Goal: Task Accomplishment & Management: Manage account settings

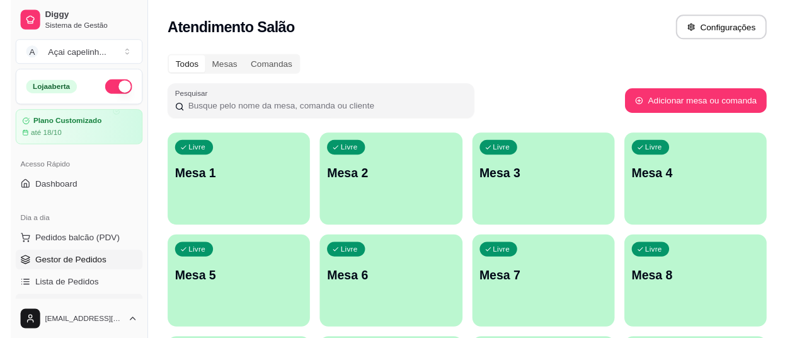
scroll to position [63, 0]
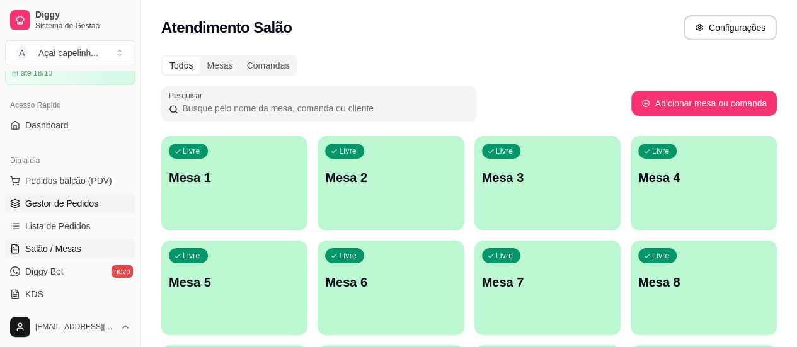
click at [26, 208] on span "Gestor de Pedidos" at bounding box center [61, 203] width 73 height 13
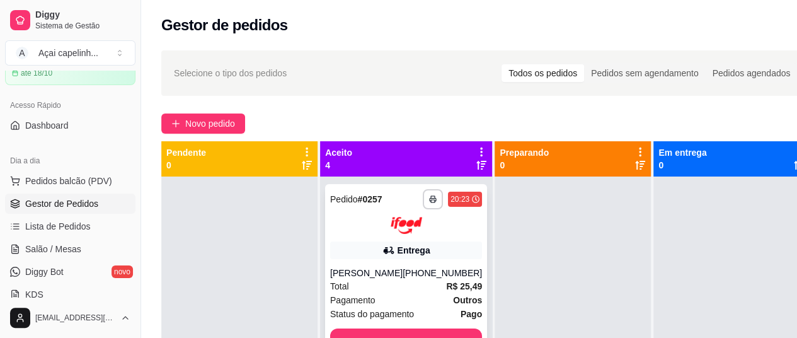
scroll to position [63, 0]
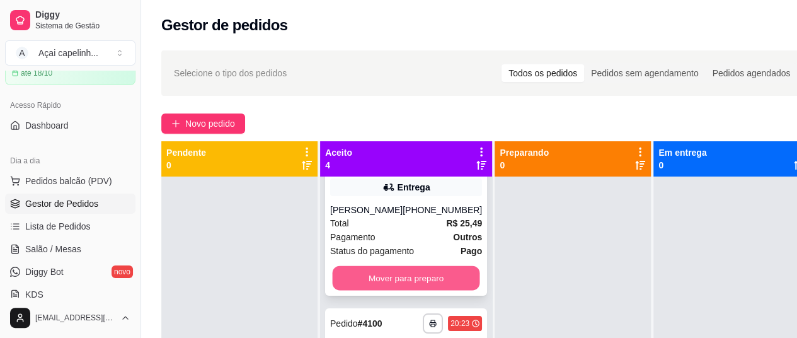
click at [405, 275] on button "Mover para preparo" at bounding box center [406, 277] width 147 height 25
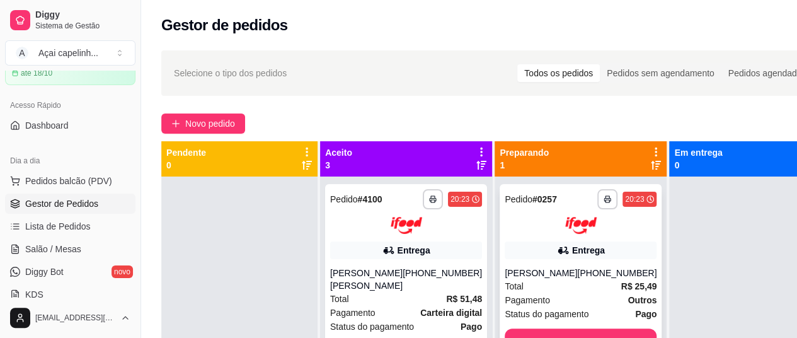
scroll to position [35, 0]
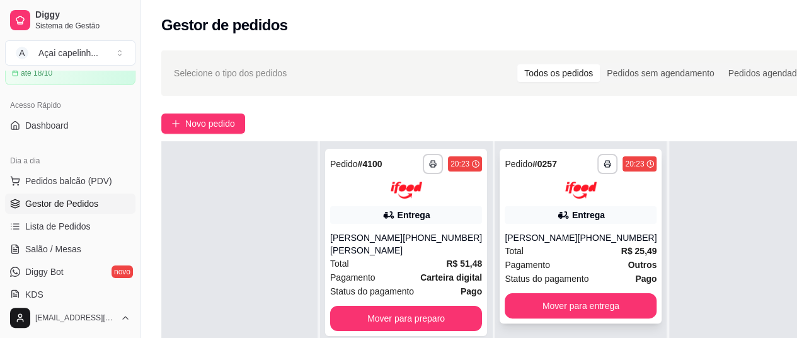
click at [543, 229] on div "**********" at bounding box center [581, 236] width 162 height 175
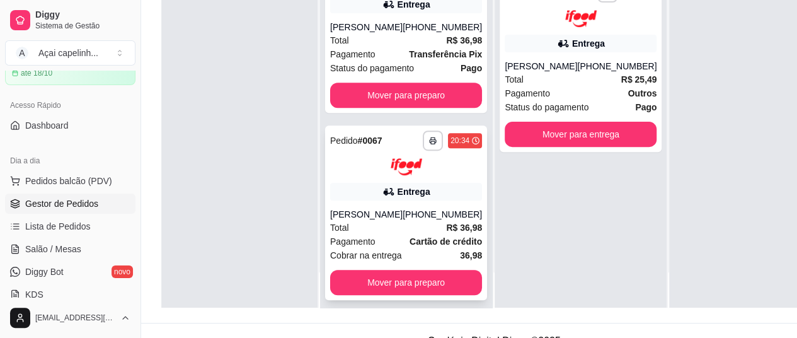
scroll to position [189, 0]
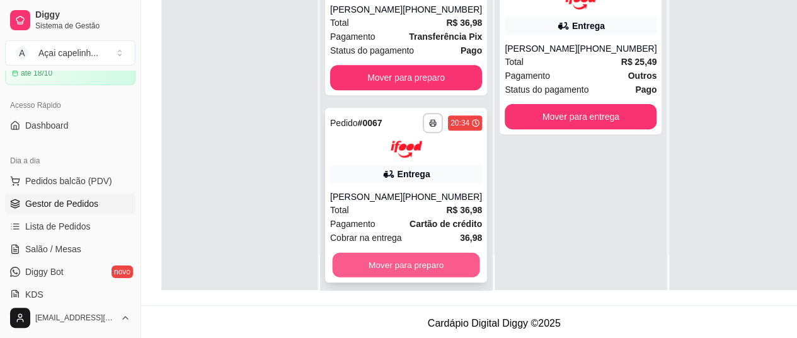
click at [393, 262] on button "Mover para preparo" at bounding box center [406, 264] width 147 height 25
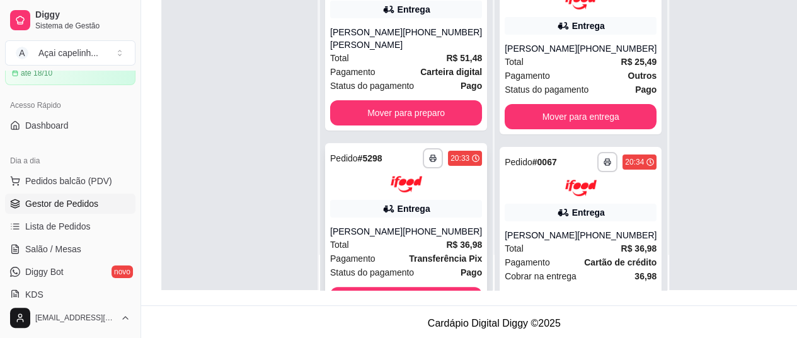
scroll to position [0, 0]
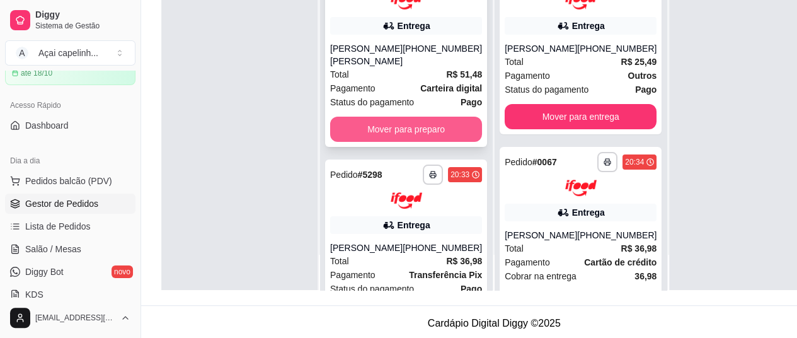
click at [405, 125] on button "Mover para preparo" at bounding box center [406, 129] width 152 height 25
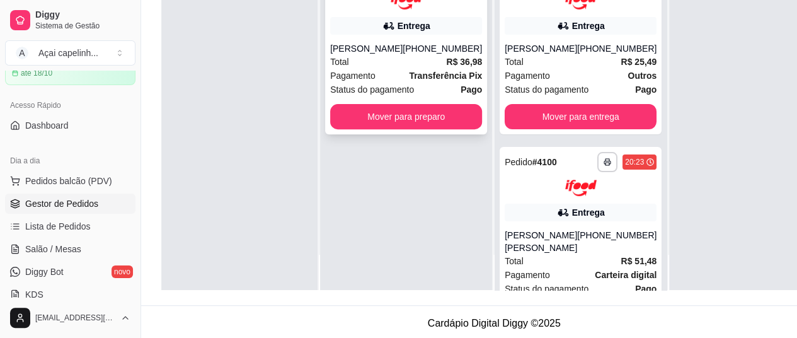
click at [388, 62] on div "Total R$ 36,98" at bounding box center [406, 62] width 152 height 14
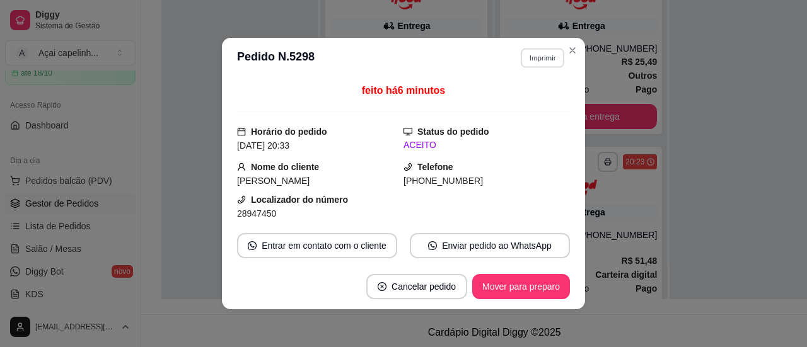
click at [533, 60] on button "Imprimir" at bounding box center [542, 58] width 43 height 20
click at [519, 108] on button "IMPRESSORA" at bounding box center [515, 103] width 91 height 20
click at [538, 52] on button "Imprimir" at bounding box center [542, 58] width 43 height 20
click at [517, 100] on button "IMPRESSORA" at bounding box center [515, 103] width 88 height 20
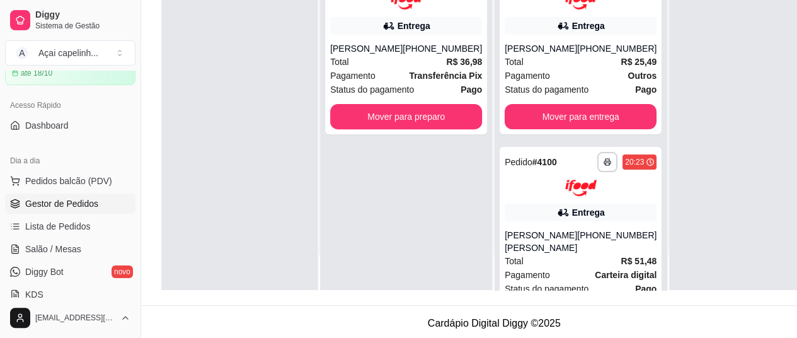
click at [577, 47] on div "[PHONE_NUMBER]" at bounding box center [616, 48] width 79 height 13
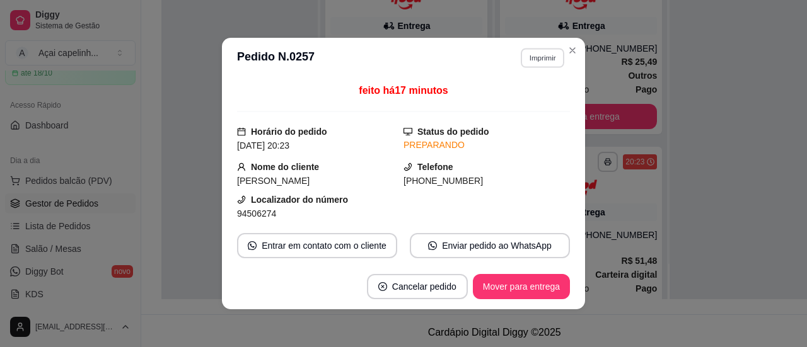
click at [522, 57] on button "Imprimir" at bounding box center [542, 58] width 43 height 20
click at [518, 96] on button "IMPRESSORA" at bounding box center [515, 103] width 88 height 20
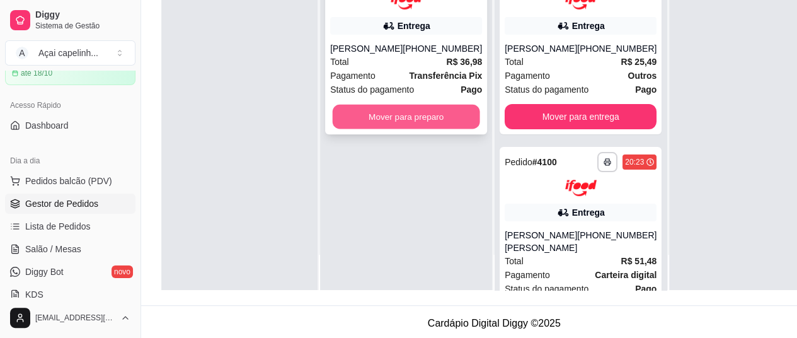
click at [447, 116] on button "Mover para preparo" at bounding box center [406, 116] width 147 height 25
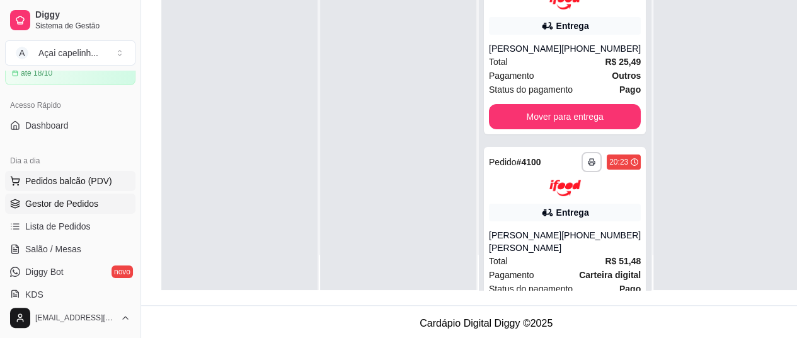
click at [85, 178] on span "Pedidos balcão (PDV)" at bounding box center [68, 181] width 87 height 13
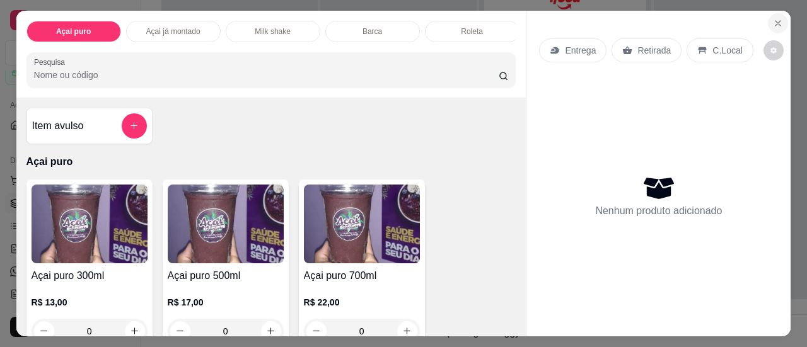
click at [773, 18] on icon "Close" at bounding box center [778, 23] width 10 height 10
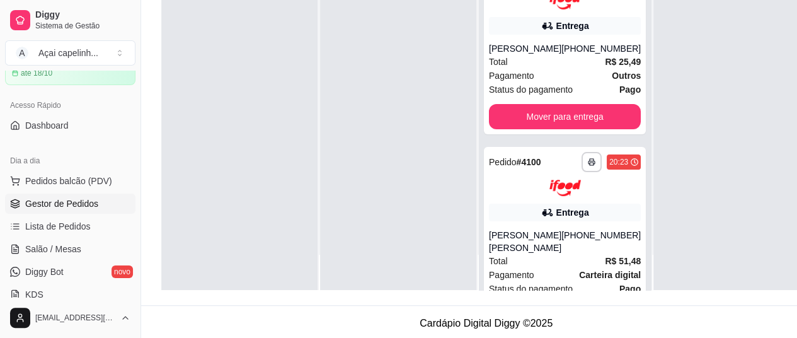
scroll to position [126, 0]
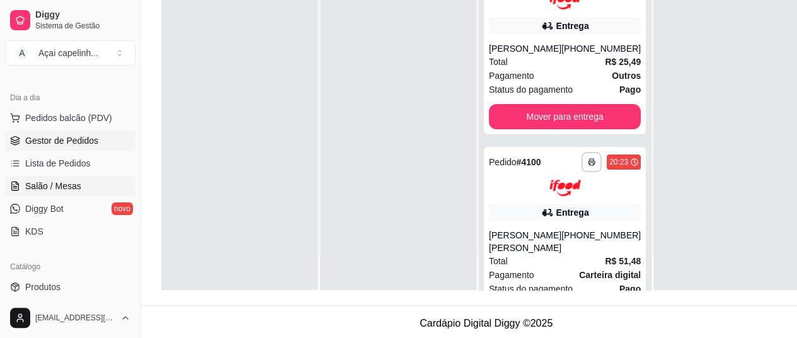
click at [68, 180] on span "Salão / Mesas" at bounding box center [53, 186] width 56 height 13
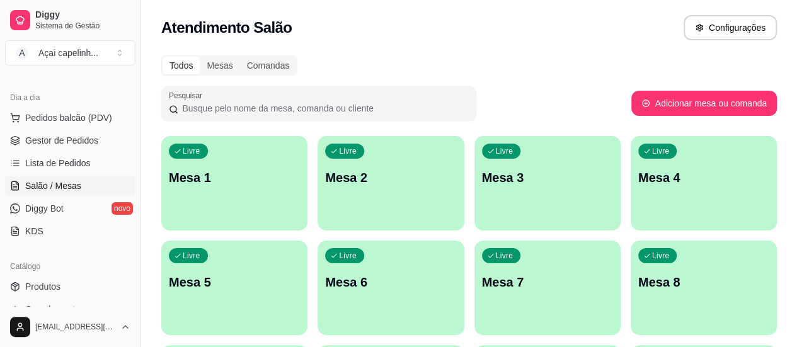
click at [160, 177] on div "Todos Mesas Comandas Pesquisar Adicionar mesa ou comanda Livre Mesa 1 Livre Mes…" at bounding box center [469, 304] width 656 height 512
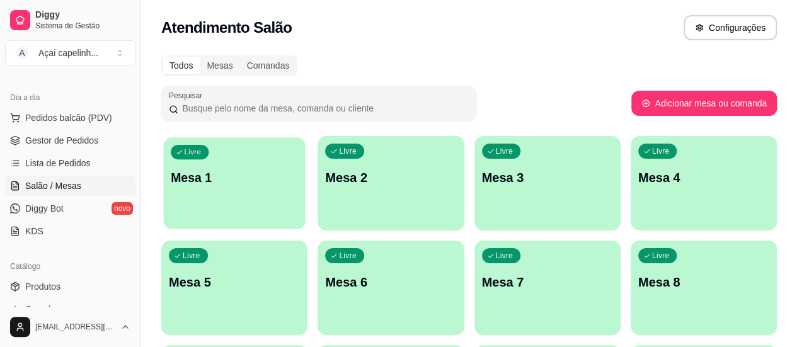
click at [174, 183] on p "Mesa 1" at bounding box center [234, 178] width 127 height 17
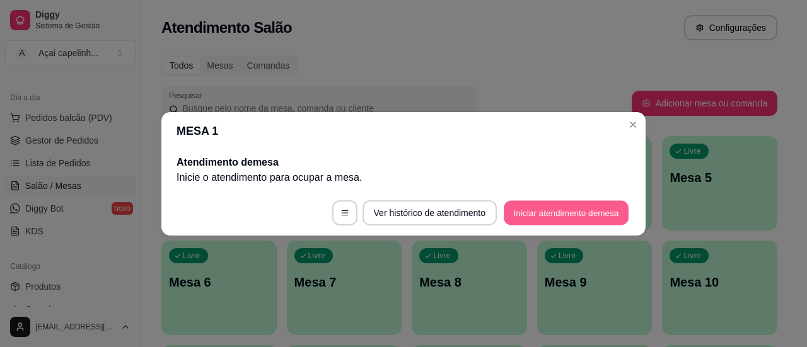
click at [566, 211] on button "Iniciar atendimento de mesa" at bounding box center [566, 212] width 125 height 25
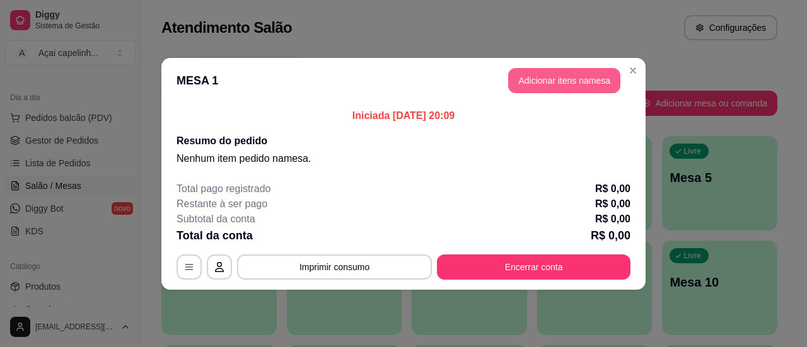
click at [610, 79] on button "Adicionar itens na mesa" at bounding box center [564, 80] width 112 height 25
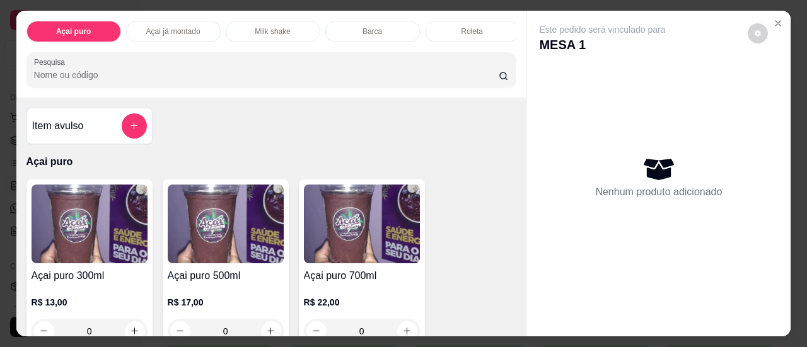
click at [175, 226] on img at bounding box center [226, 224] width 116 height 79
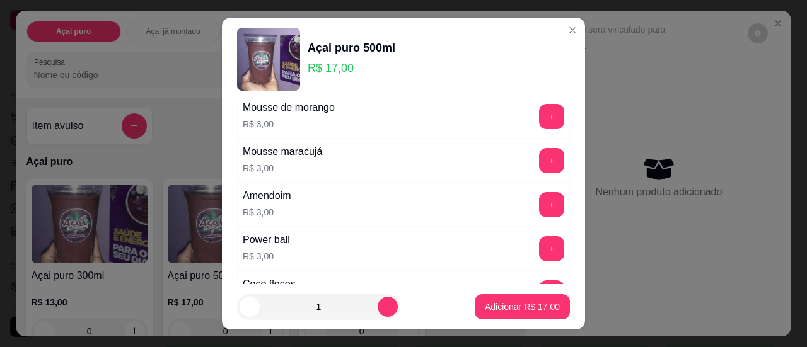
scroll to position [504, 0]
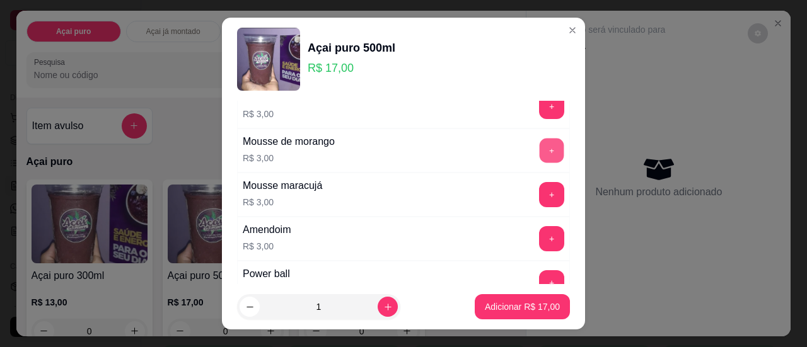
click at [539, 139] on button "+" at bounding box center [551, 150] width 25 height 25
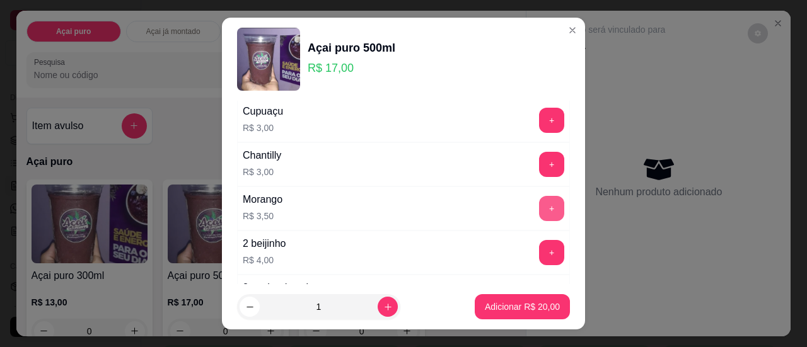
scroll to position [1134, 0]
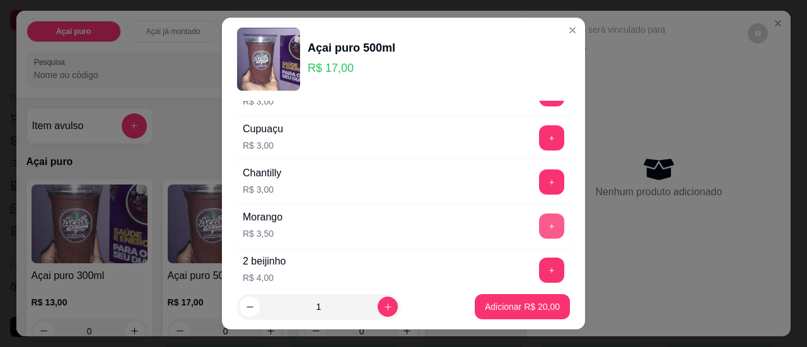
click at [539, 214] on button "+" at bounding box center [551, 226] width 25 height 25
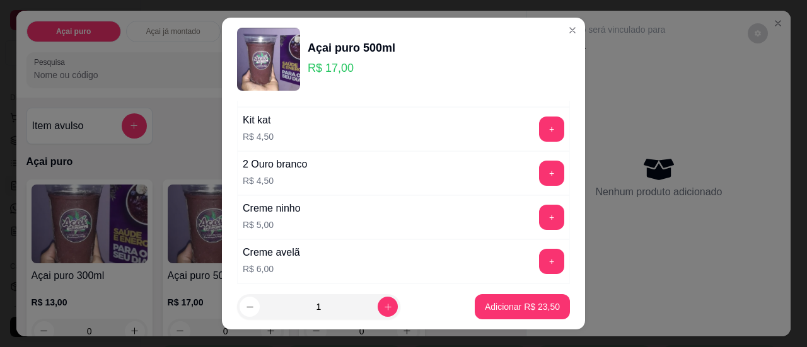
scroll to position [1450, 0]
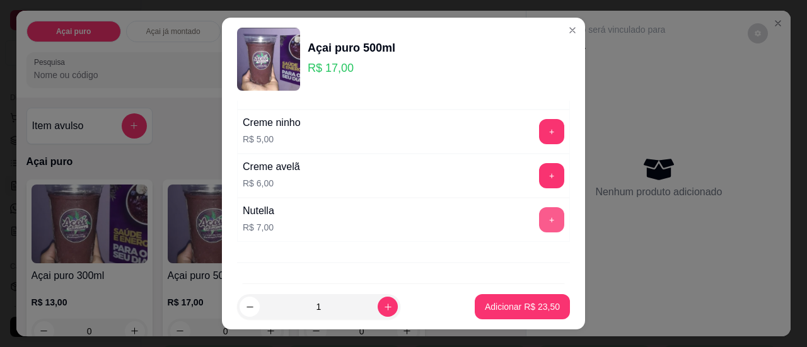
click at [539, 211] on button "+" at bounding box center [551, 219] width 25 height 25
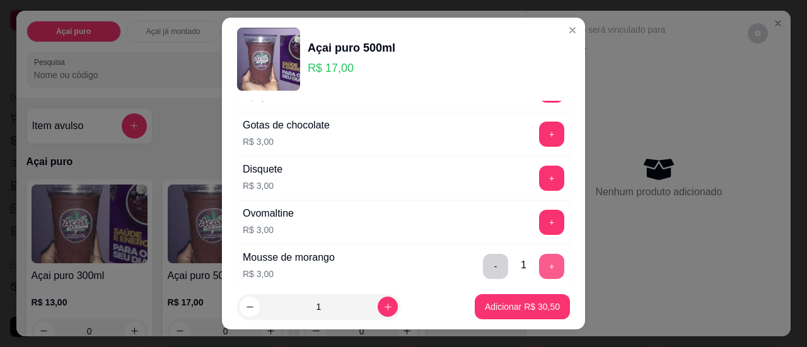
scroll to position [315, 0]
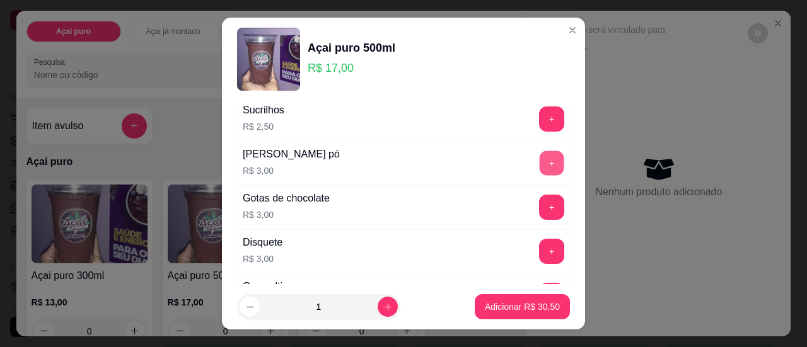
click at [539, 153] on button "+" at bounding box center [551, 163] width 25 height 25
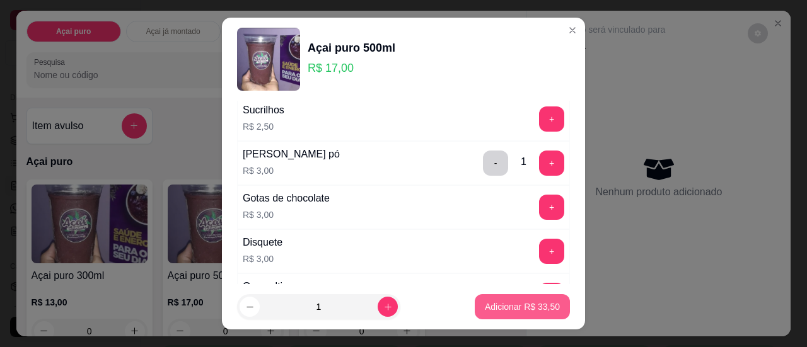
click at [506, 304] on p "Adicionar R$ 33,50" at bounding box center [522, 307] width 75 height 13
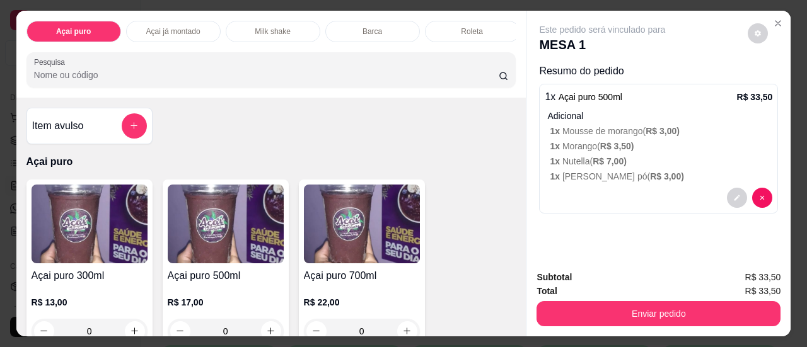
click at [265, 255] on img at bounding box center [226, 224] width 116 height 79
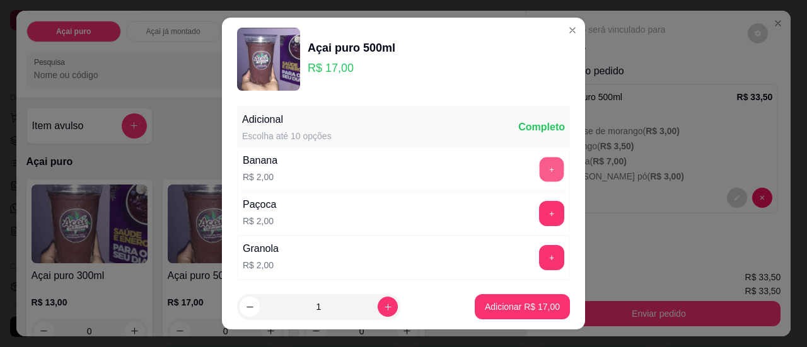
click at [539, 159] on button "+" at bounding box center [551, 169] width 25 height 25
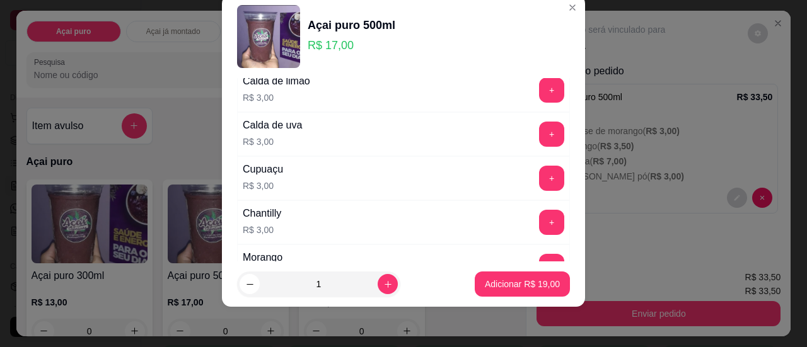
scroll to position [1134, 0]
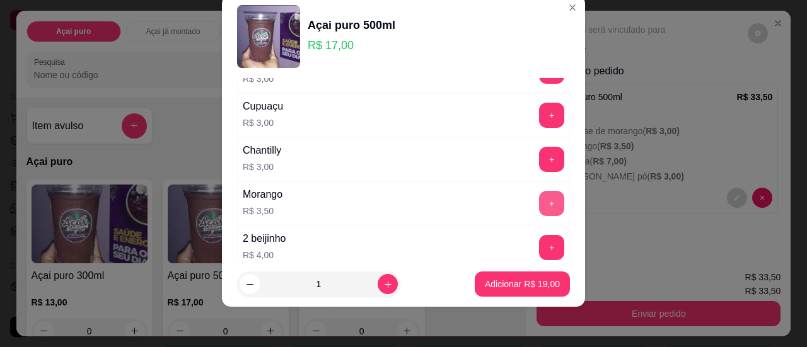
click at [539, 191] on button "+" at bounding box center [551, 203] width 25 height 25
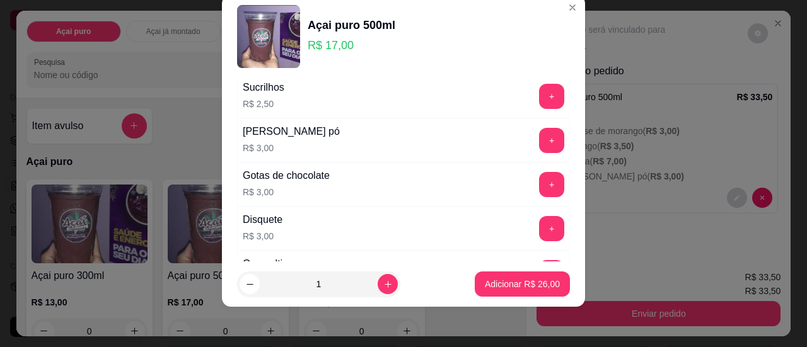
scroll to position [252, 0]
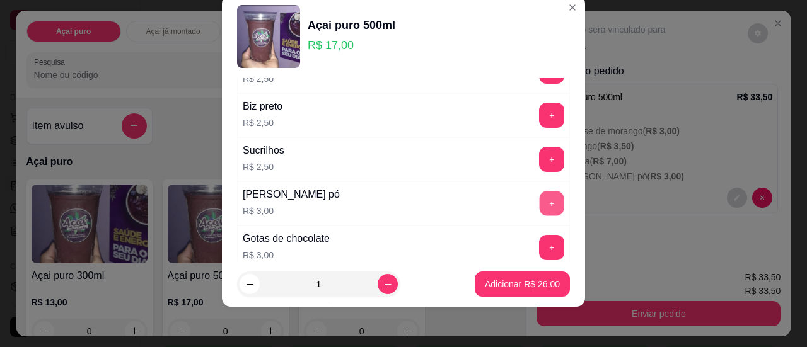
click at [539, 202] on button "+" at bounding box center [551, 203] width 25 height 25
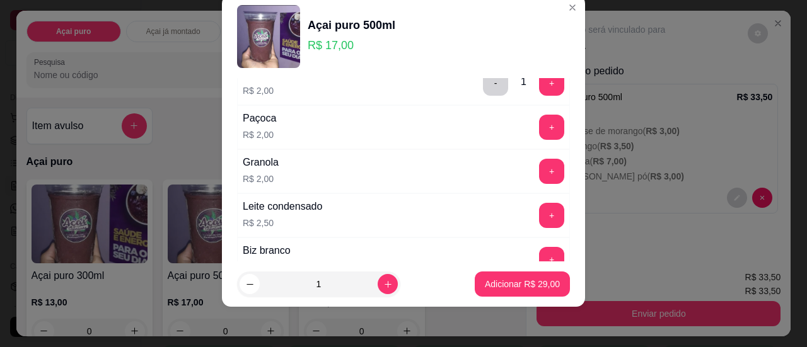
scroll to position [63, 0]
click at [539, 166] on button "+" at bounding box center [551, 171] width 25 height 25
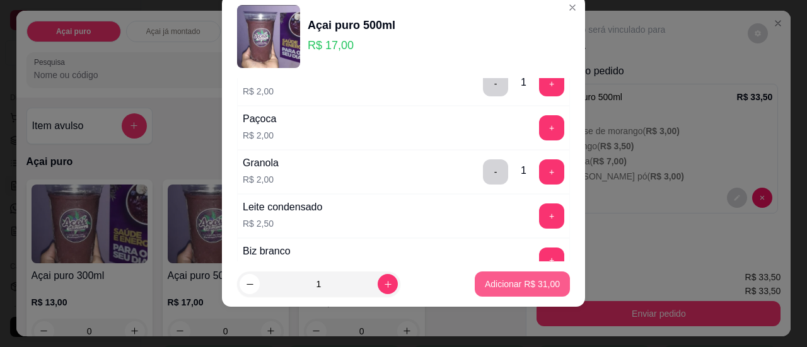
click at [516, 278] on p "Adicionar R$ 31,00" at bounding box center [522, 284] width 75 height 13
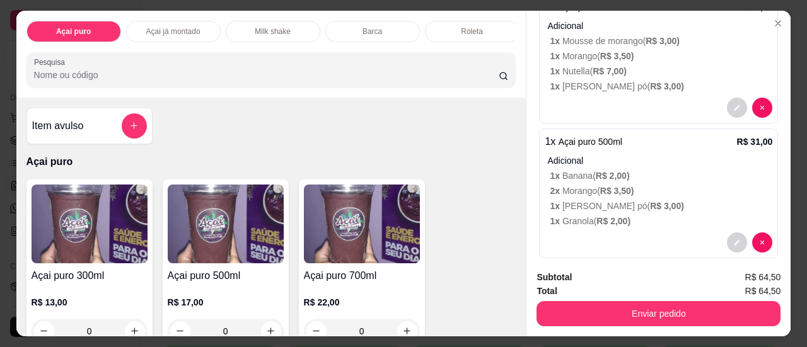
scroll to position [104, 0]
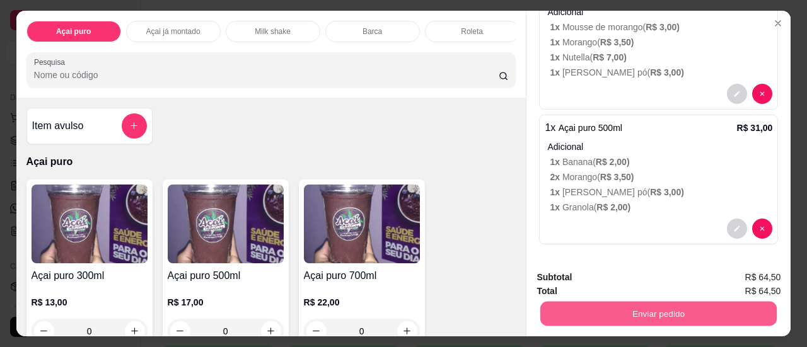
click at [585, 316] on button "Enviar pedido" at bounding box center [658, 314] width 236 height 25
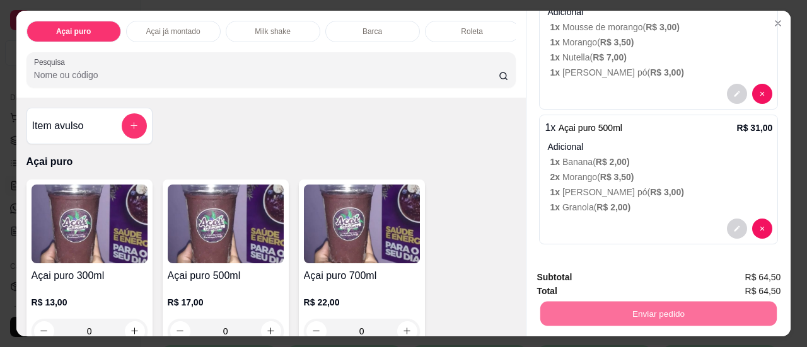
click at [625, 274] on button "Não registrar e enviar pedido" at bounding box center [616, 279] width 131 height 24
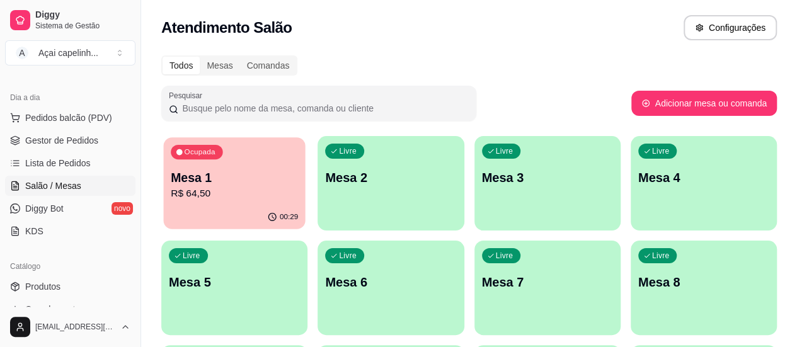
click at [204, 171] on p "Mesa 1" at bounding box center [234, 178] width 127 height 17
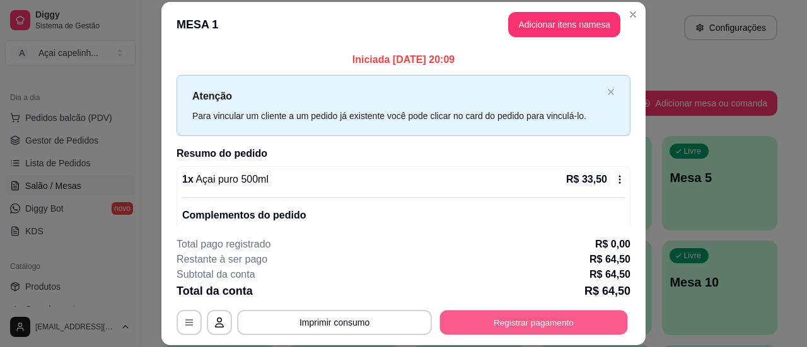
click at [495, 327] on button "Registrar pagamento" at bounding box center [534, 323] width 188 height 25
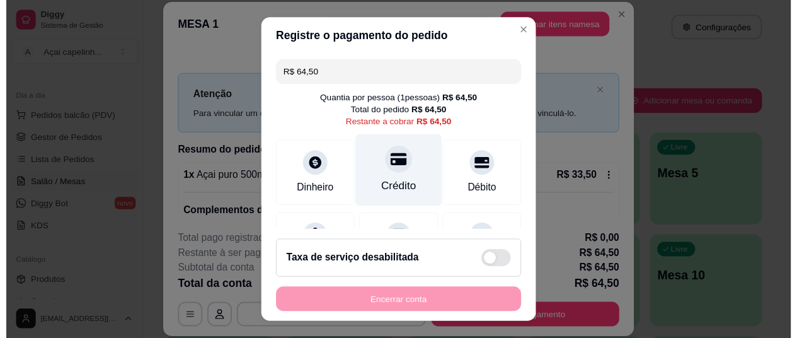
scroll to position [63, 0]
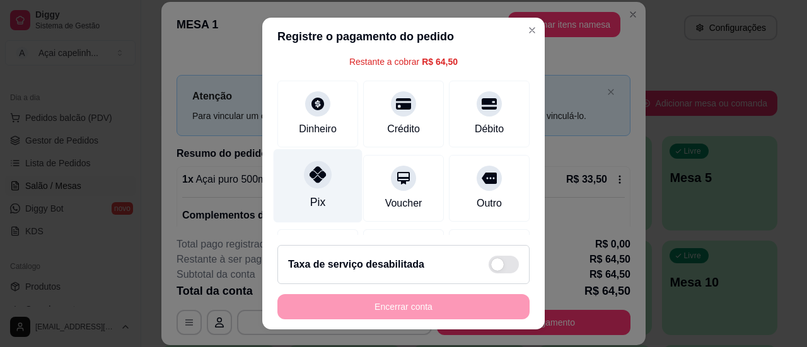
click at [304, 168] on div at bounding box center [318, 175] width 28 height 28
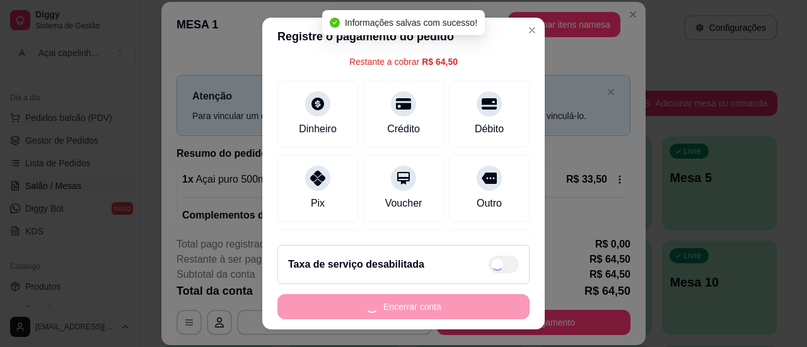
type input "R$ 0,00"
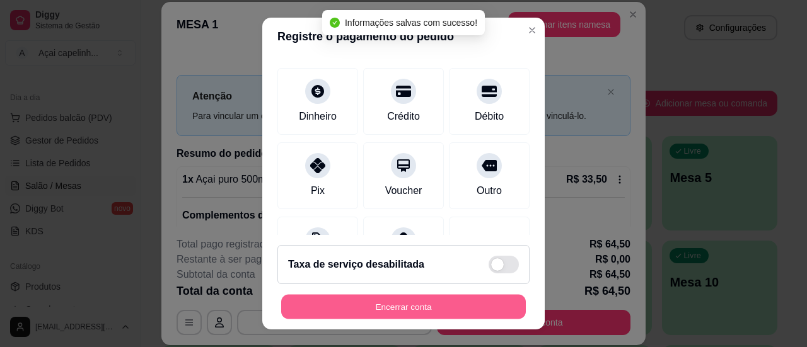
click at [331, 301] on button "Encerrar conta" at bounding box center [403, 307] width 245 height 25
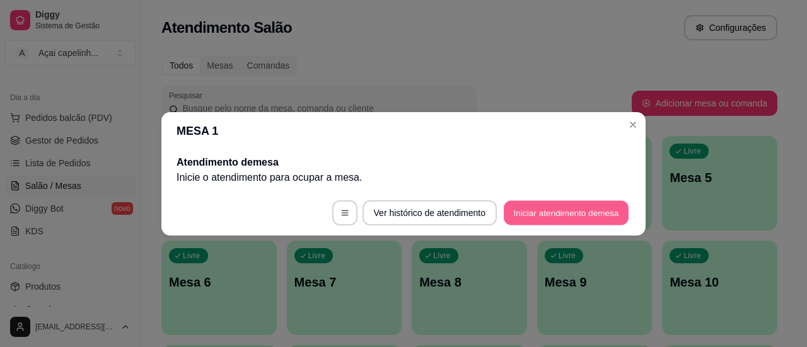
click at [563, 219] on button "Iniciar atendimento de mesa" at bounding box center [566, 212] width 125 height 25
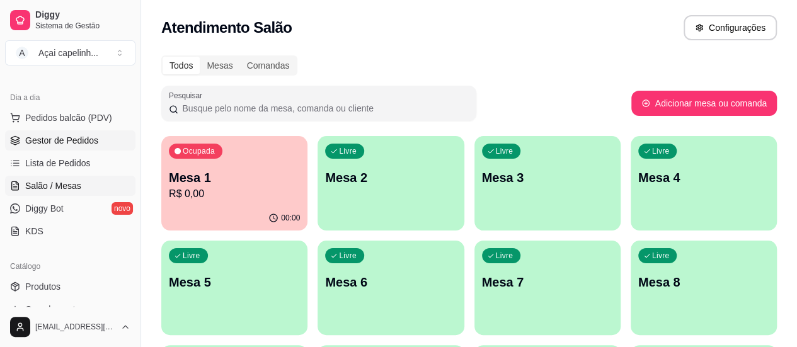
click at [90, 139] on span "Gestor de Pedidos" at bounding box center [61, 140] width 73 height 13
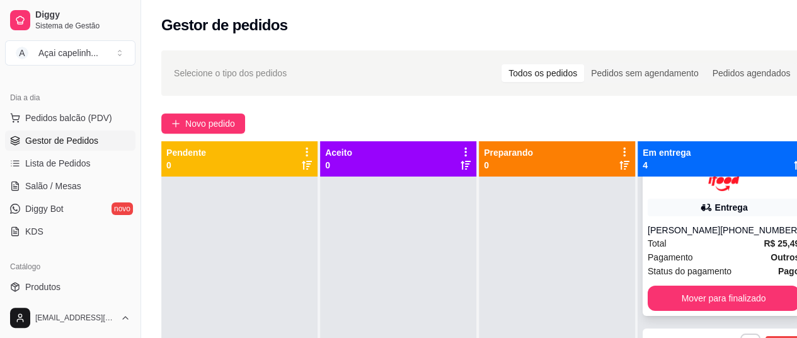
scroll to position [63, 0]
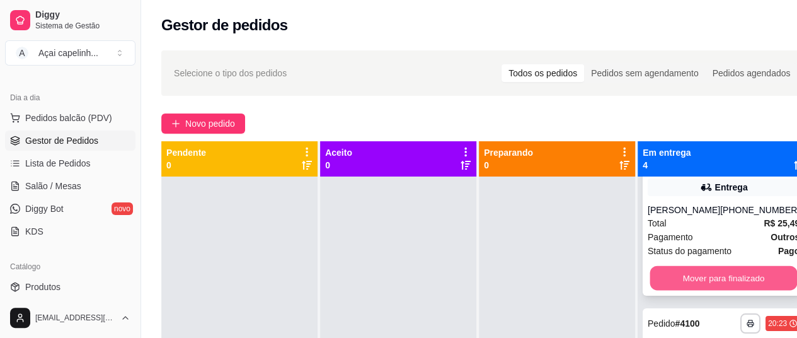
click at [688, 283] on button "Mover para finalizado" at bounding box center [723, 277] width 147 height 25
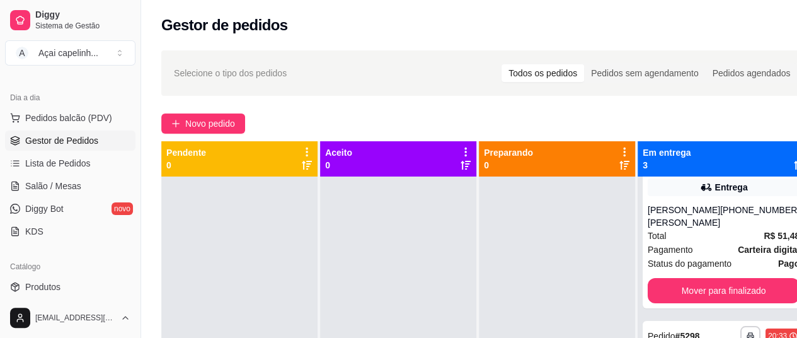
click at [688, 283] on button "Mover para finalizado" at bounding box center [724, 290] width 152 height 25
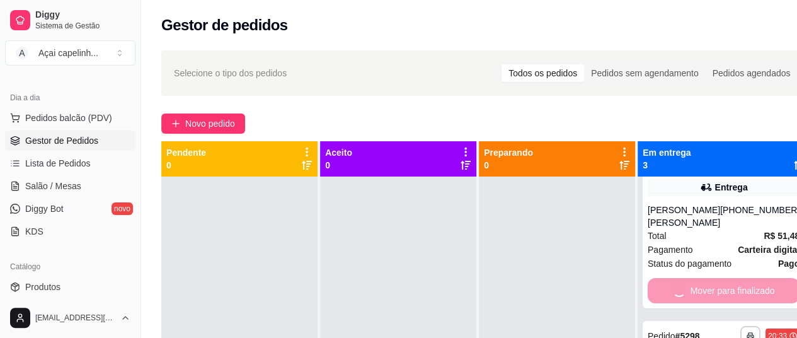
scroll to position [16, 0]
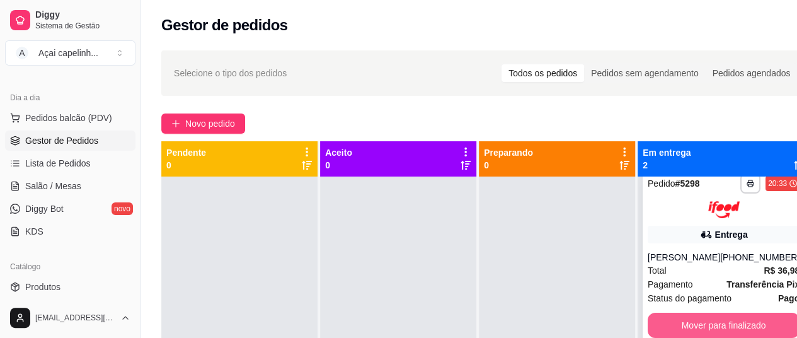
click at [684, 316] on button "Mover para finalizado" at bounding box center [724, 325] width 152 height 25
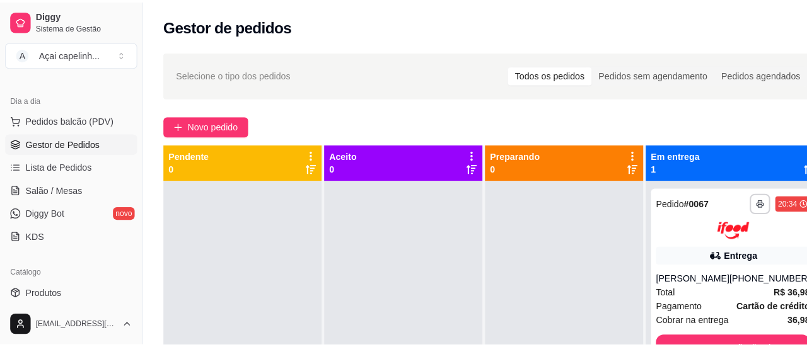
scroll to position [35, 0]
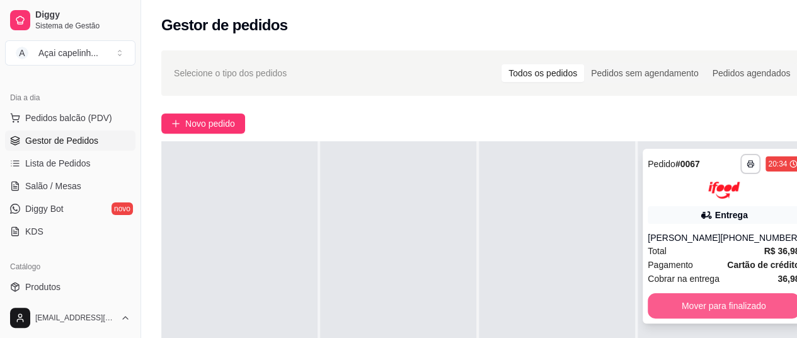
click at [687, 301] on button "Mover para finalizado" at bounding box center [724, 305] width 152 height 25
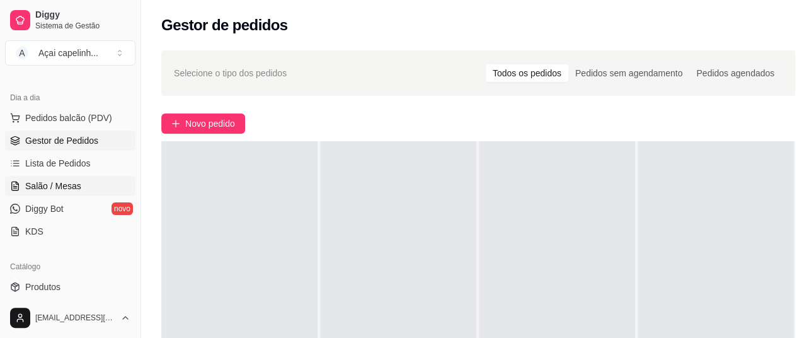
click at [61, 176] on link "Salão / Mesas" at bounding box center [70, 186] width 130 height 20
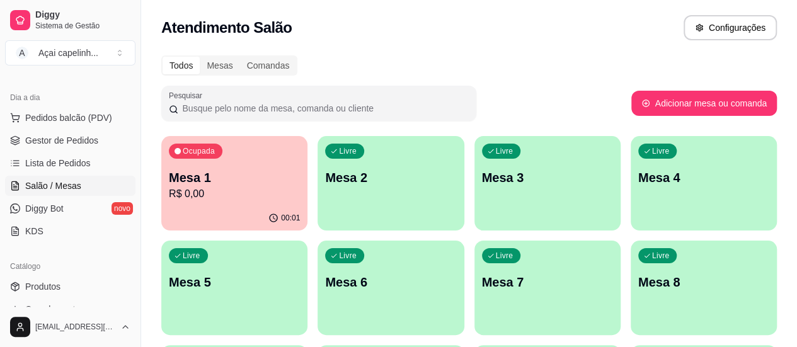
click at [155, 176] on div "Todos Mesas Comandas Pesquisar Adicionar mesa ou comanda Ocupada Mesa 1 R$ 0,00…" at bounding box center [469, 304] width 656 height 512
click at [183, 171] on p "Mesa 1" at bounding box center [234, 178] width 131 height 18
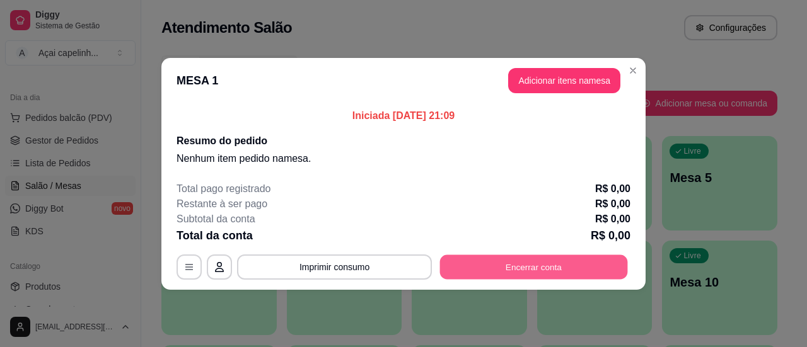
click at [498, 265] on button "Encerrar conta" at bounding box center [534, 267] width 188 height 25
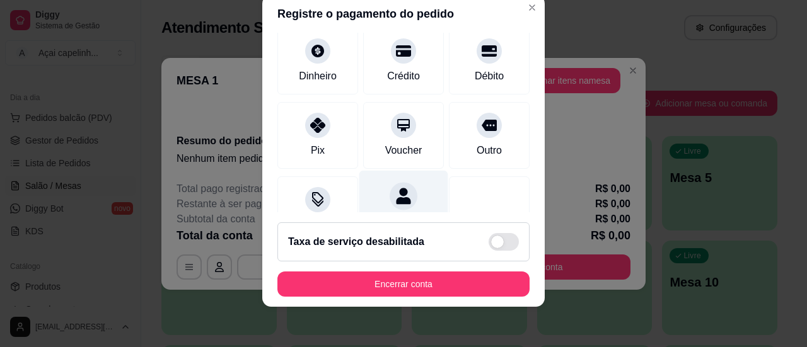
scroll to position [63, 0]
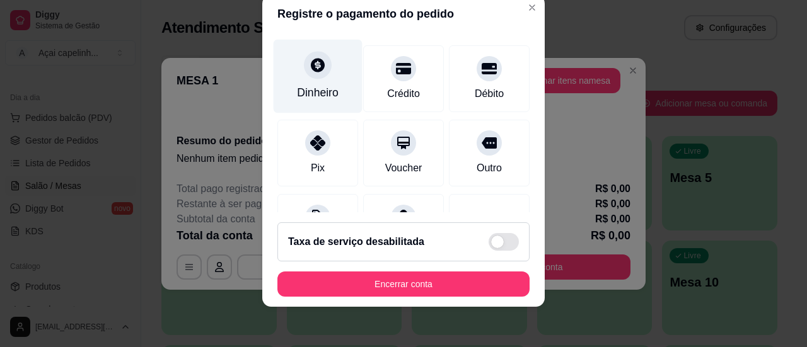
click at [323, 84] on div "Dinheiro" at bounding box center [318, 92] width 42 height 16
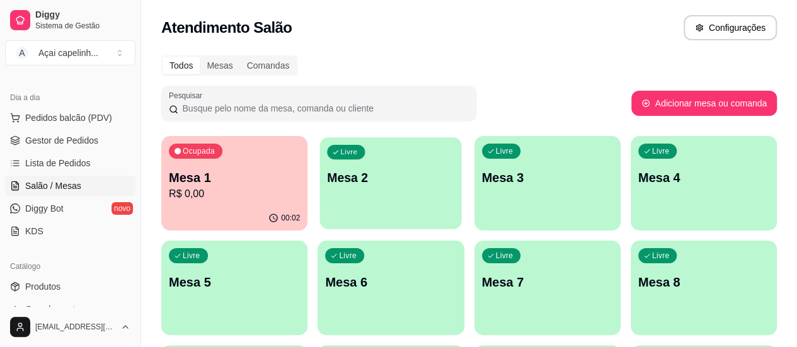
click at [354, 214] on div "Livre Mesa 2" at bounding box center [391, 175] width 142 height 77
click at [320, 214] on div "Livre Mesa 2" at bounding box center [391, 175] width 142 height 77
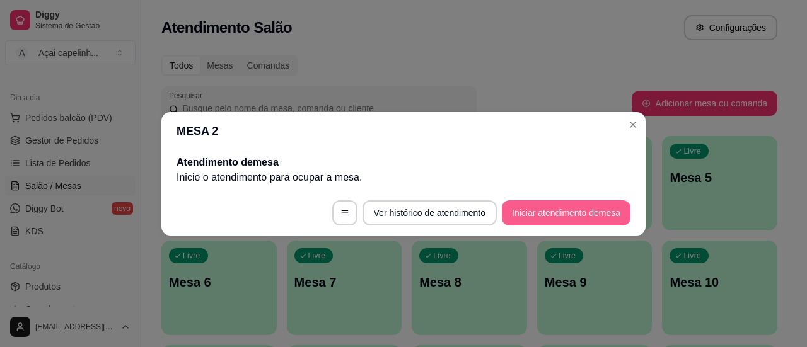
click at [592, 206] on button "Iniciar atendimento de mesa" at bounding box center [566, 212] width 129 height 25
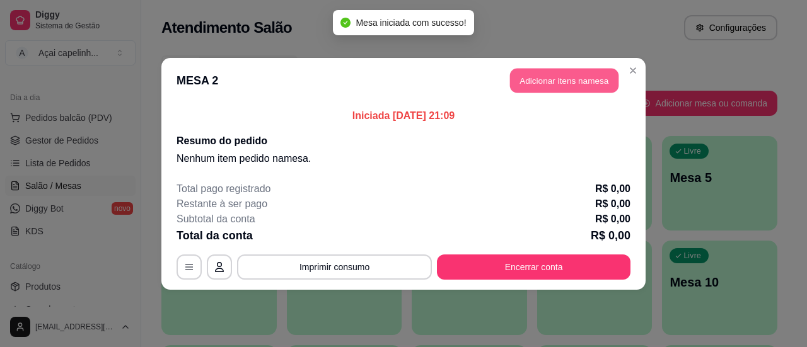
click at [546, 78] on button "Adicionar itens na mesa" at bounding box center [564, 80] width 108 height 25
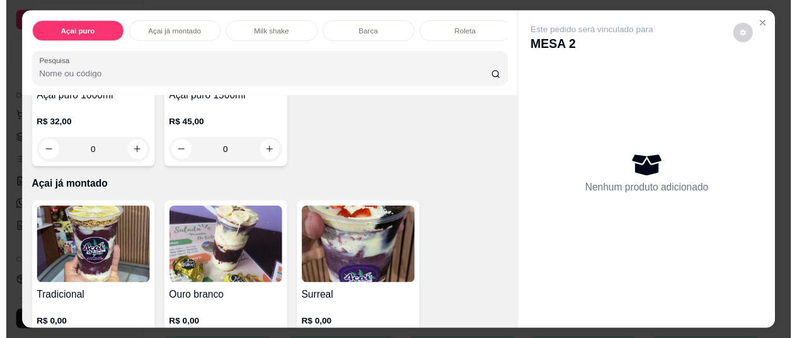
scroll to position [378, 0]
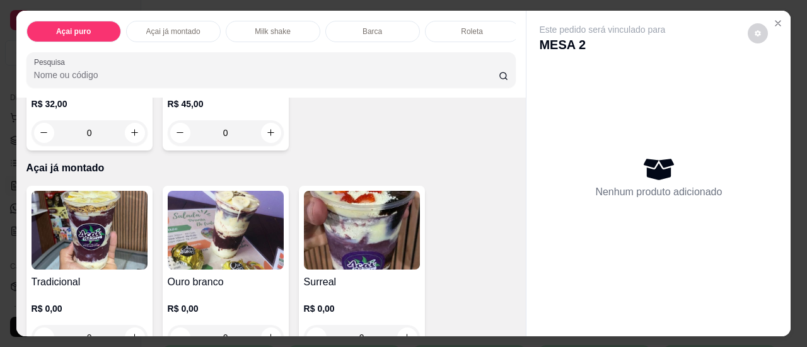
click at [231, 240] on img at bounding box center [226, 230] width 116 height 79
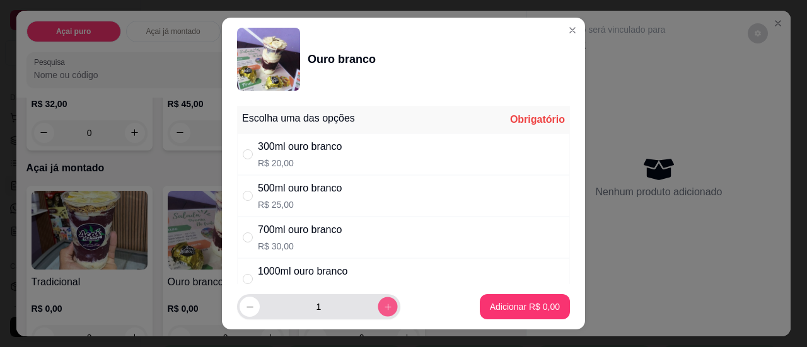
click at [383, 311] on icon "increase-product-quantity" at bounding box center [387, 307] width 9 height 9
type input "2"
click at [243, 193] on input "" at bounding box center [248, 196] width 10 height 10
radio input "true"
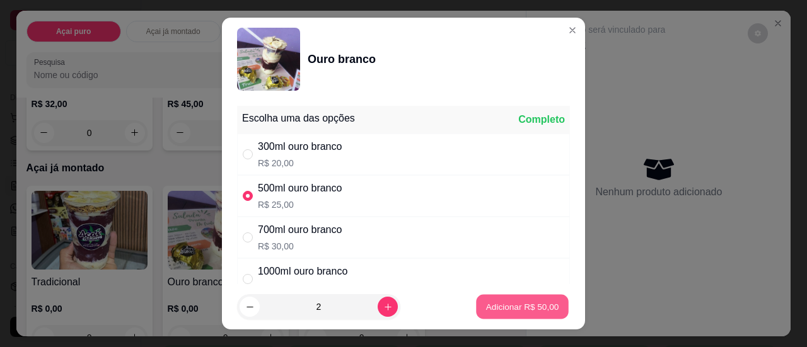
click at [528, 316] on button "Adicionar R$ 50,00" at bounding box center [522, 307] width 93 height 25
type input "2"
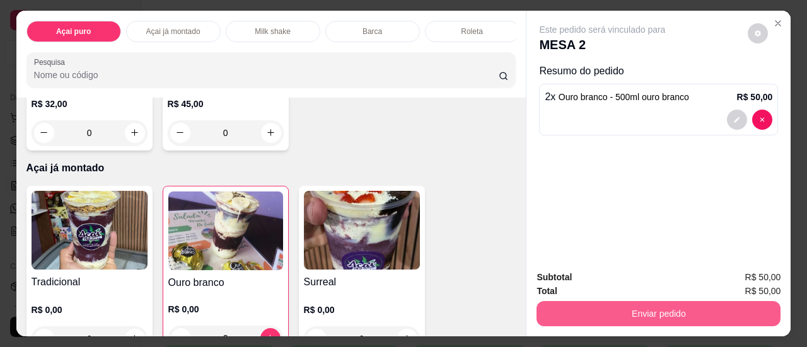
click at [691, 306] on button "Enviar pedido" at bounding box center [658, 313] width 244 height 25
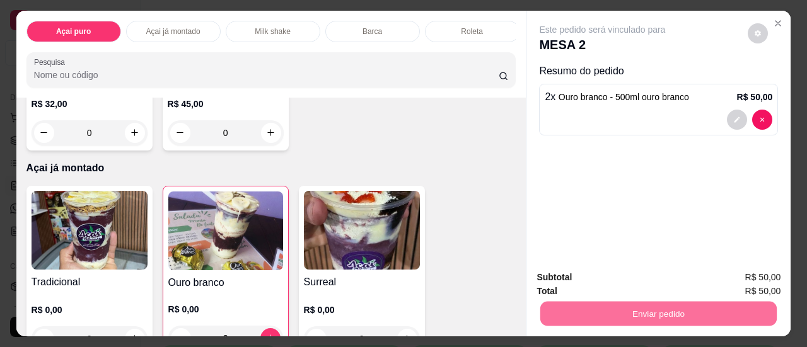
click at [655, 272] on button "Não registrar e enviar pedido" at bounding box center [616, 279] width 131 height 24
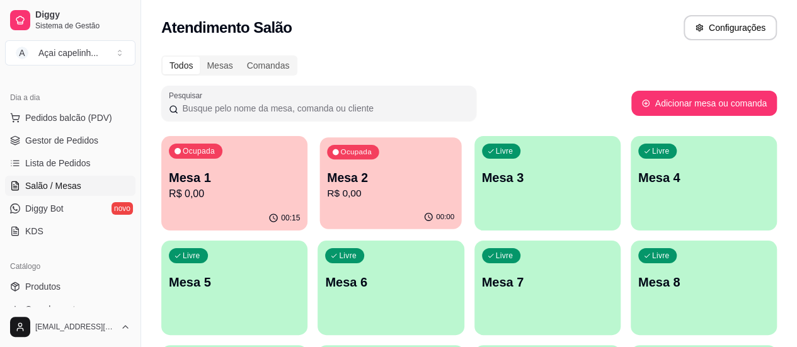
click at [327, 146] on div "Ocupada" at bounding box center [353, 152] width 52 height 14
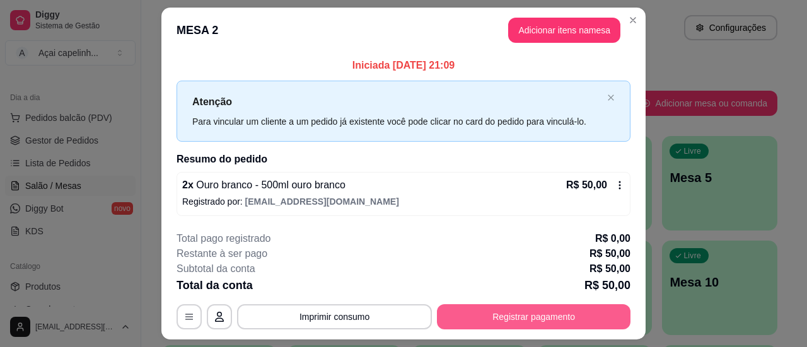
click at [496, 323] on button "Registrar pagamento" at bounding box center [533, 316] width 193 height 25
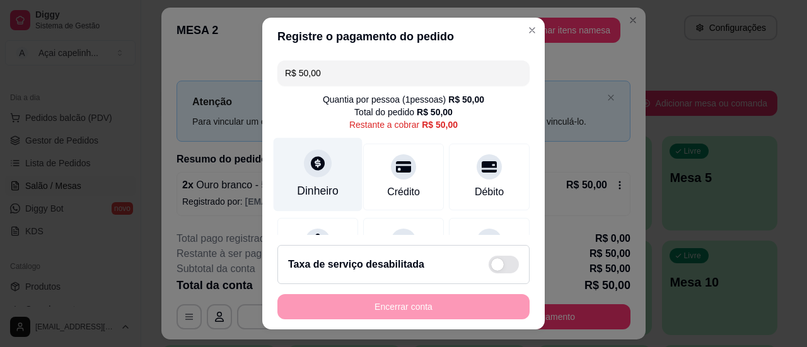
click at [297, 185] on div "Dinheiro" at bounding box center [318, 191] width 42 height 16
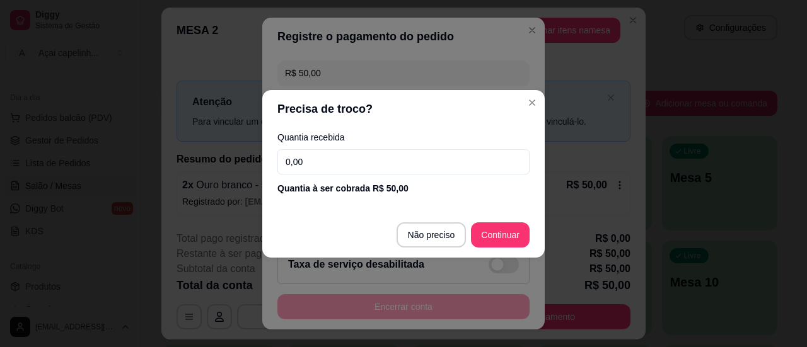
click at [386, 168] on input "0,00" at bounding box center [403, 161] width 252 height 25
type input "25,00"
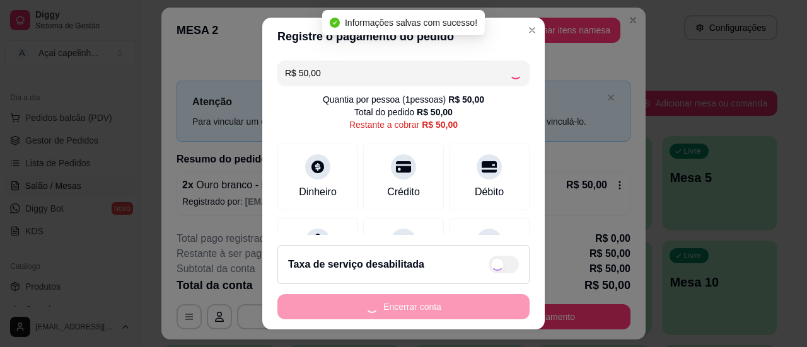
type input "R$ 0,00"
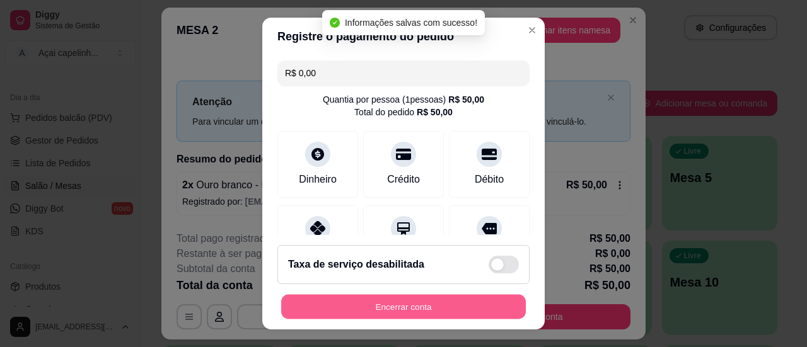
click at [418, 307] on button "Encerrar conta" at bounding box center [403, 307] width 245 height 25
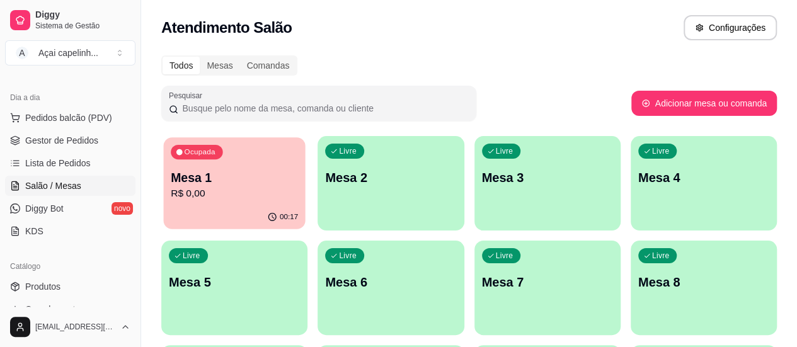
click at [209, 188] on p "R$ 0,00" at bounding box center [234, 194] width 127 height 14
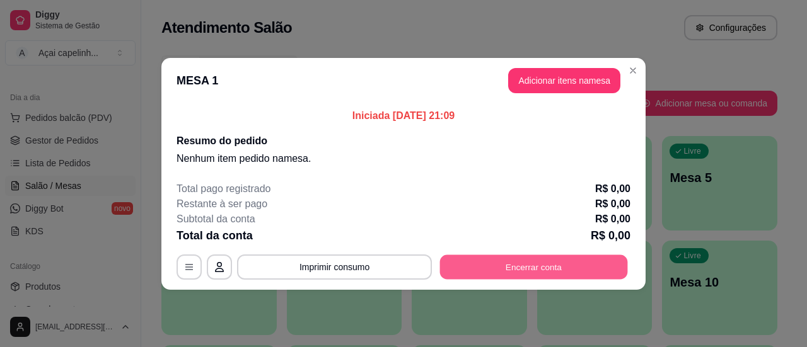
click at [510, 262] on button "Encerrar conta" at bounding box center [534, 267] width 188 height 25
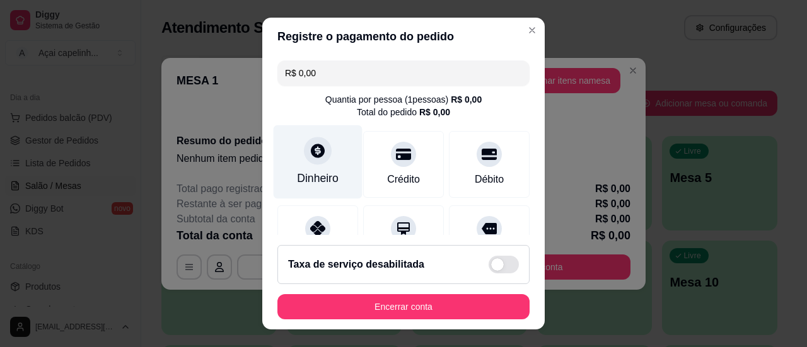
click at [315, 166] on div "Dinheiro" at bounding box center [318, 162] width 89 height 74
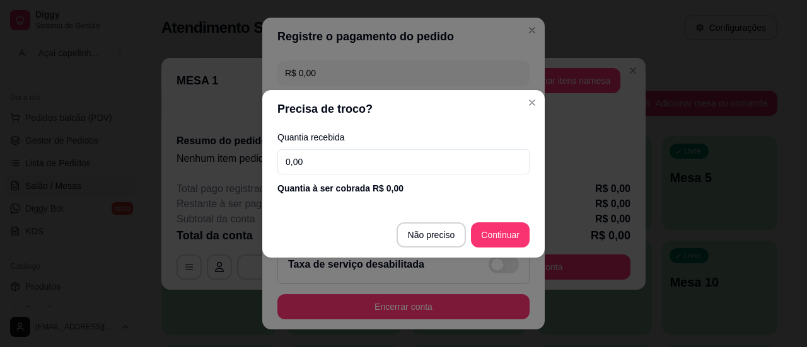
click at [418, 171] on input "0,00" at bounding box center [403, 161] width 252 height 25
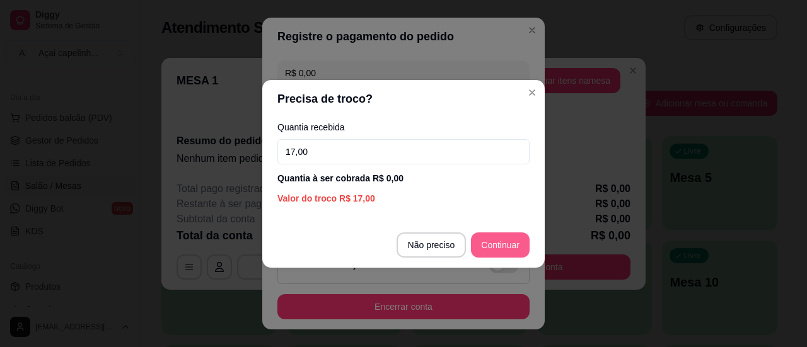
type input "17,00"
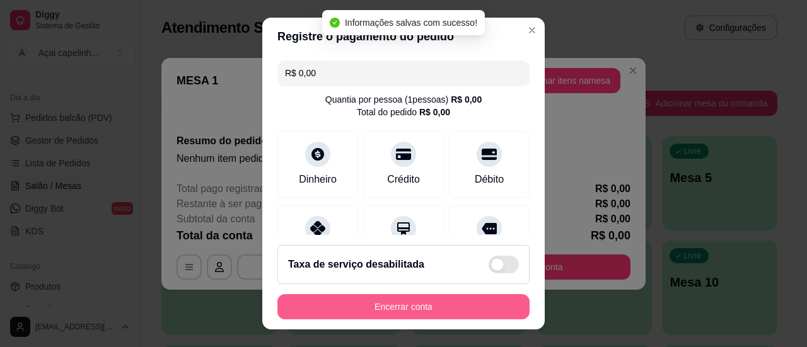
click at [376, 307] on button "Encerrar conta" at bounding box center [403, 306] width 252 height 25
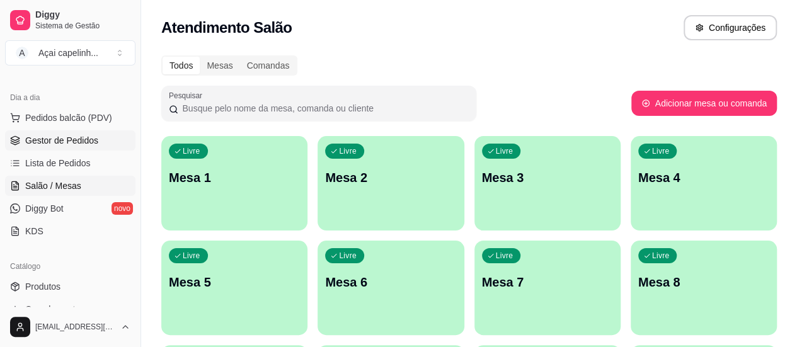
click at [86, 136] on span "Gestor de Pedidos" at bounding box center [61, 140] width 73 height 13
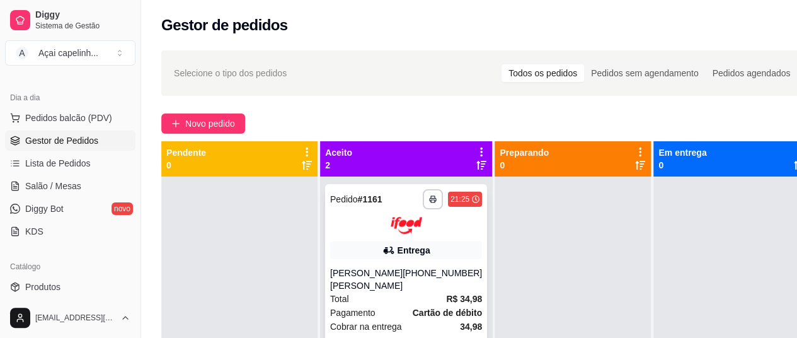
scroll to position [23, 0]
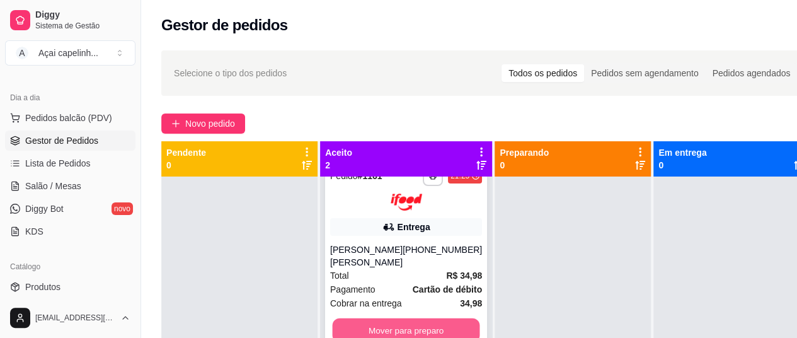
click at [384, 327] on button "Mover para preparo" at bounding box center [406, 330] width 147 height 25
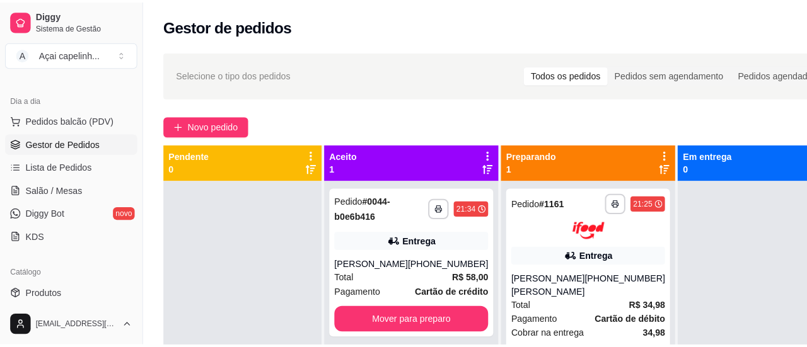
scroll to position [0, 0]
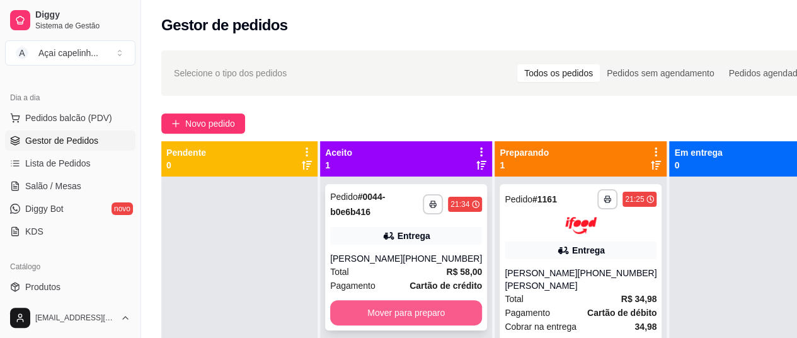
click at [383, 309] on button "Mover para preparo" at bounding box center [406, 312] width 152 height 25
click at [408, 313] on button "Mover para preparo" at bounding box center [406, 313] width 147 height 25
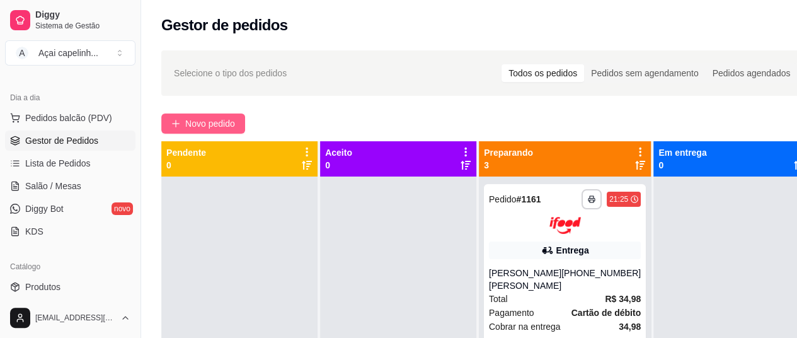
click at [227, 118] on span "Novo pedido" at bounding box center [210, 124] width 50 height 14
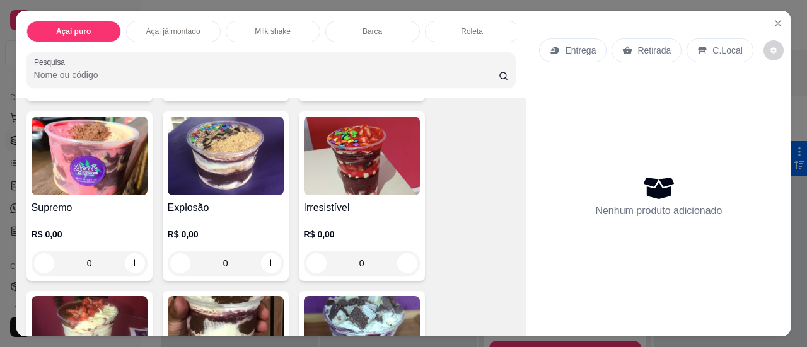
scroll to position [630, 0]
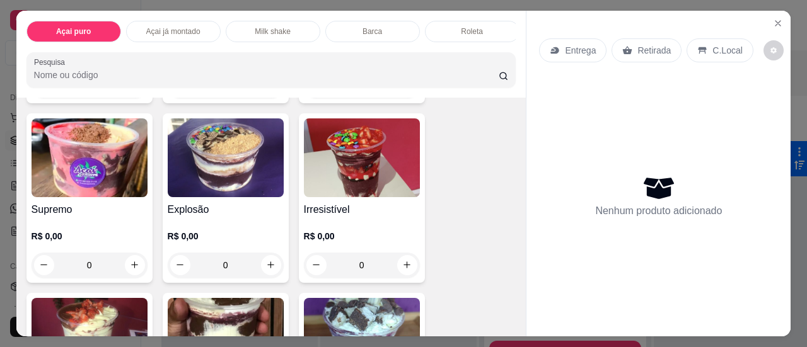
click at [204, 160] on img at bounding box center [226, 157] width 116 height 79
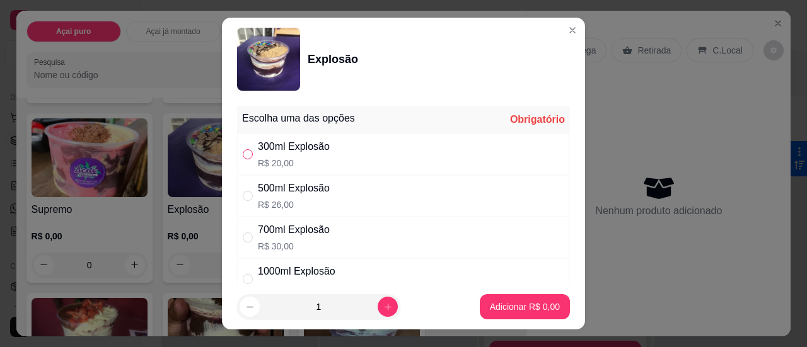
click at [244, 154] on input "" at bounding box center [248, 154] width 10 height 10
radio input "true"
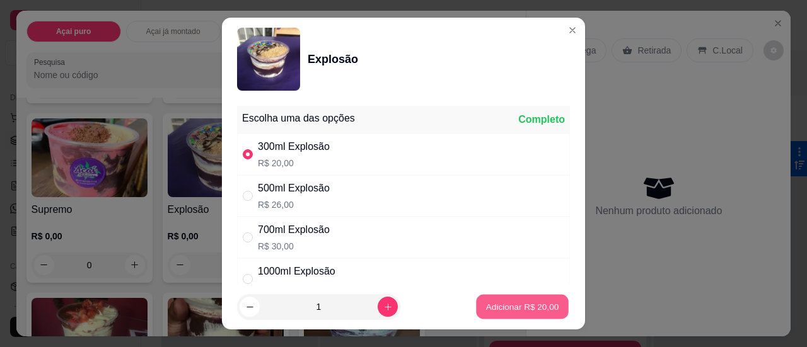
click at [534, 308] on p "Adicionar R$ 20,00" at bounding box center [522, 307] width 73 height 12
type input "1"
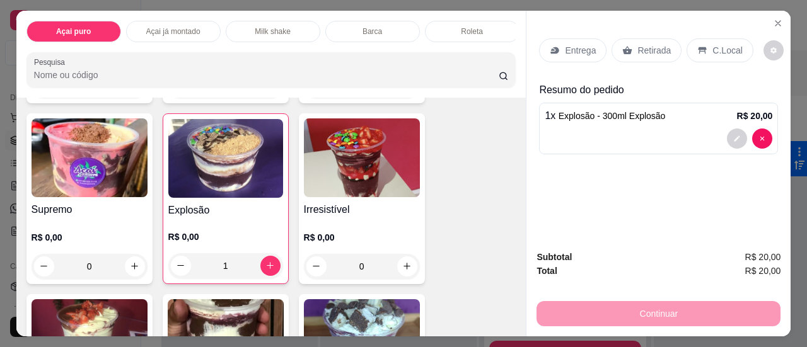
click at [577, 49] on p "Entrega" at bounding box center [580, 50] width 31 height 13
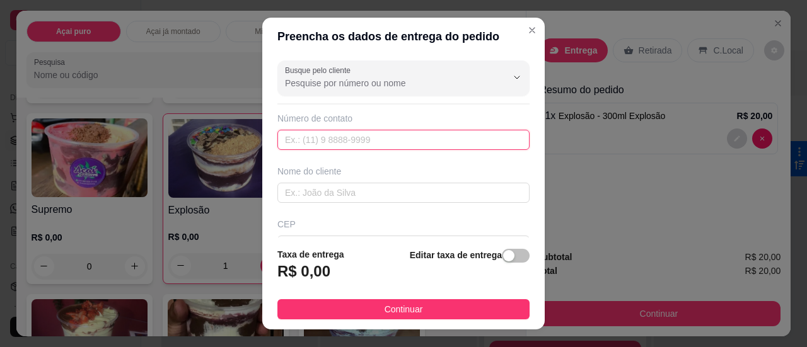
click at [391, 134] on input "text" at bounding box center [403, 140] width 252 height 20
type input "111111"
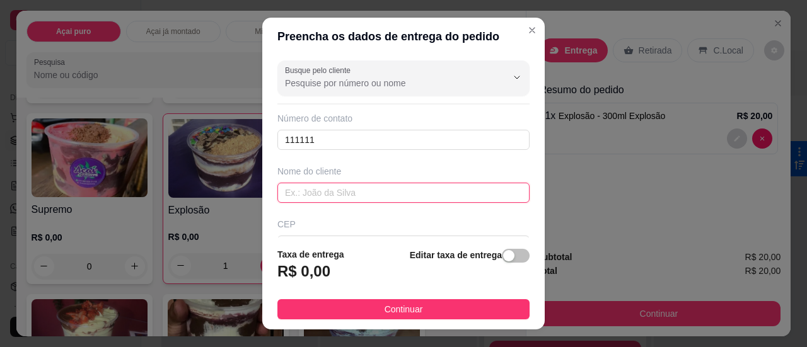
click at [403, 192] on input "text" at bounding box center [403, 193] width 252 height 20
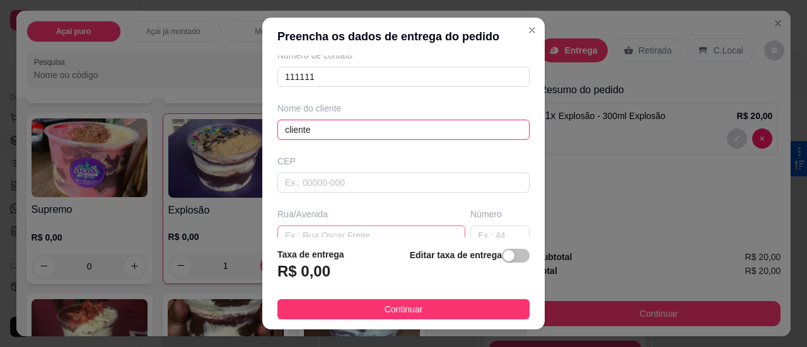
type input "cliente"
click at [386, 226] on input "text" at bounding box center [371, 236] width 188 height 20
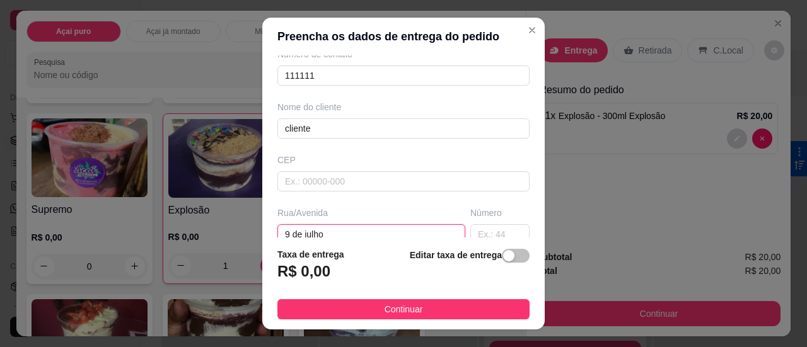
type input "9 de julho"
click at [470, 231] on input "text" at bounding box center [499, 234] width 59 height 20
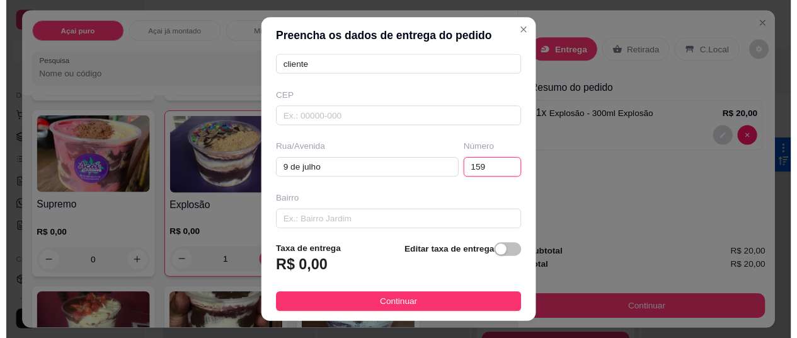
scroll to position [190, 0]
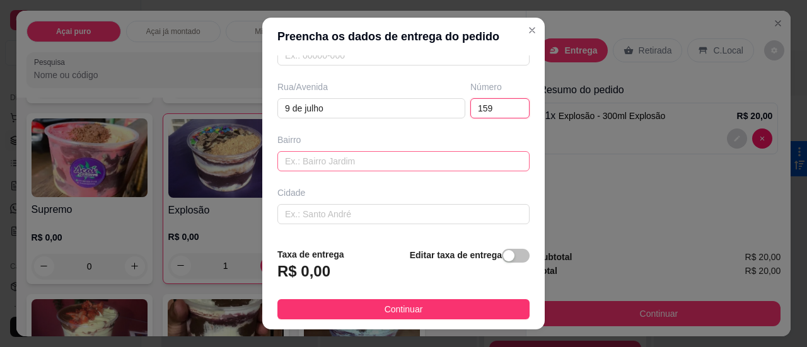
type input "159"
click at [333, 164] on input "text" at bounding box center [403, 161] width 252 height 20
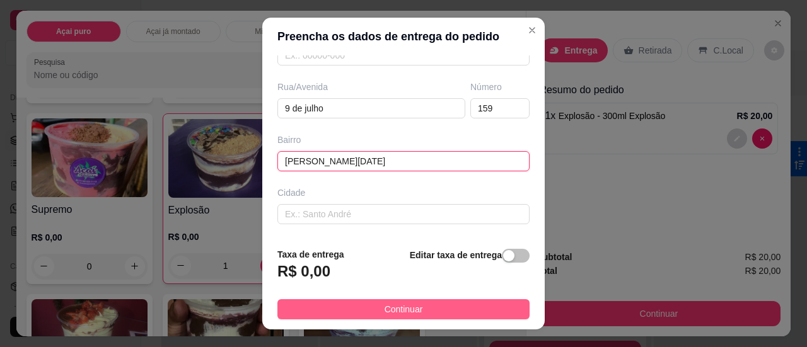
type input "[PERSON_NAME][DATE]"
click at [335, 303] on button "Continuar" at bounding box center [403, 309] width 252 height 20
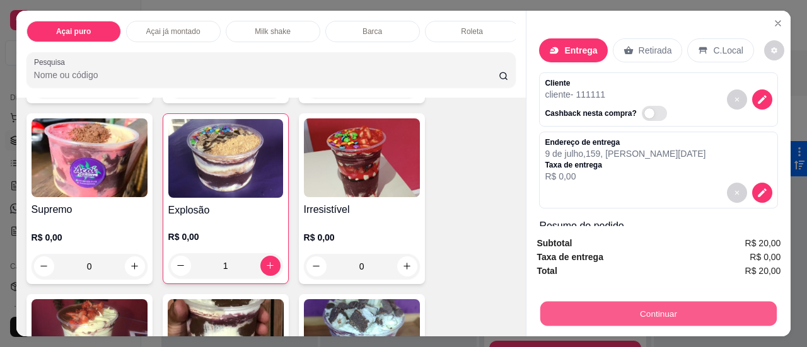
click at [637, 314] on button "Continuar" at bounding box center [658, 314] width 236 height 25
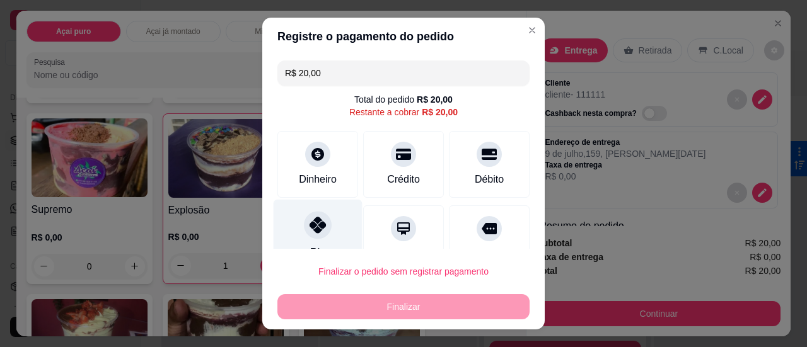
click at [301, 212] on div "Pix" at bounding box center [318, 236] width 89 height 74
type input "R$ 0,00"
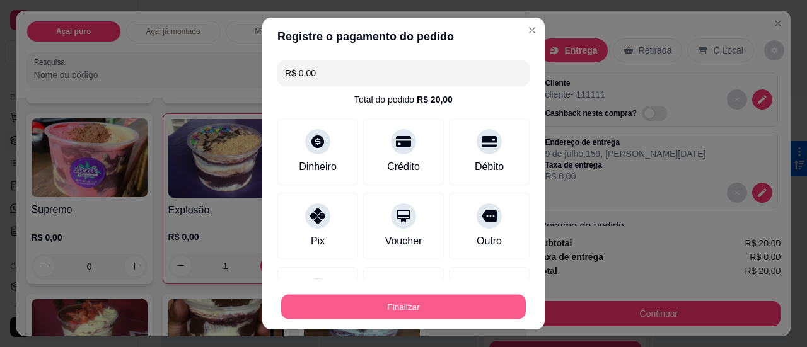
click at [335, 302] on button "Finalizar" at bounding box center [403, 307] width 245 height 25
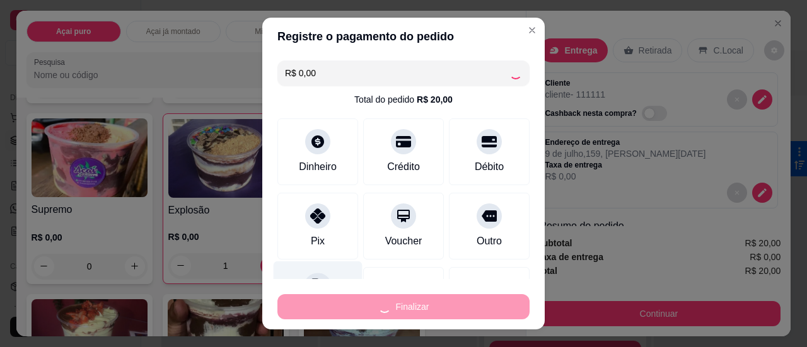
type input "0"
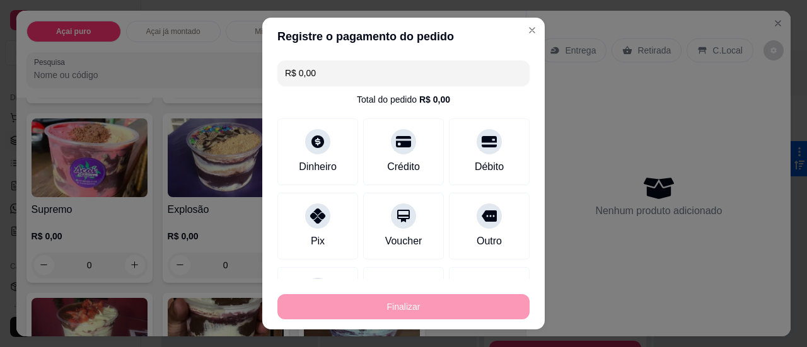
type input "-R$ 20,00"
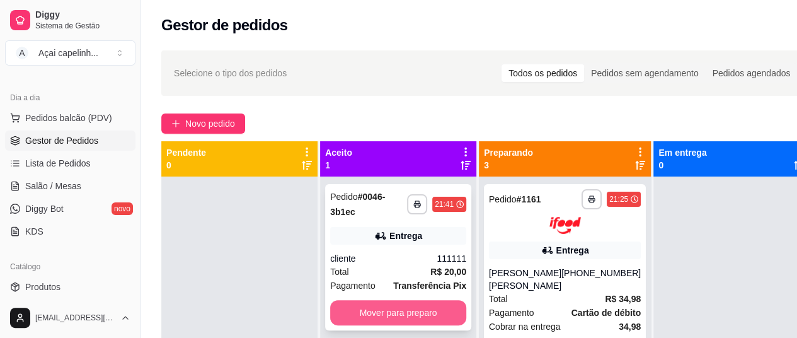
click at [408, 304] on button "Mover para preparo" at bounding box center [398, 312] width 136 height 25
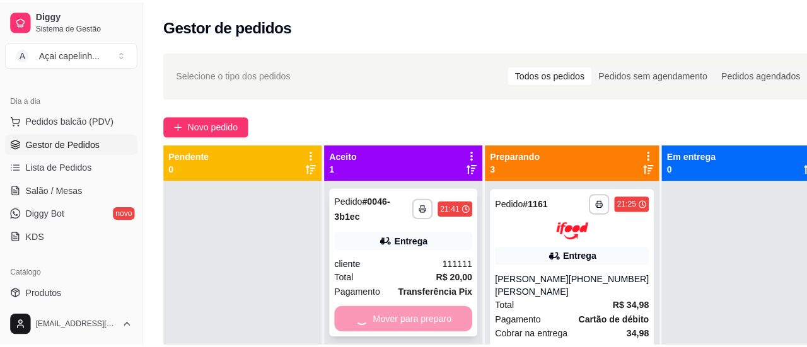
scroll to position [35, 0]
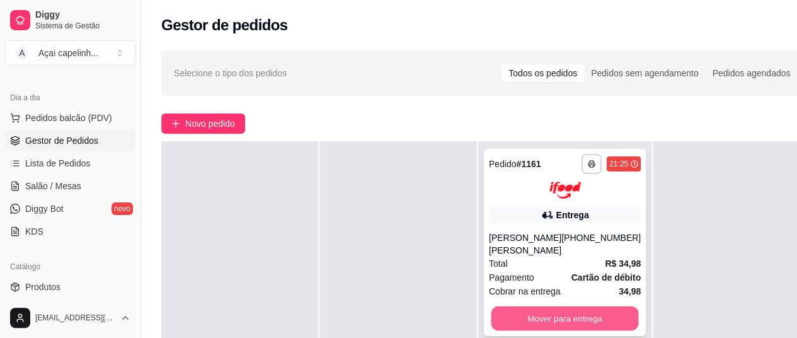
click at [538, 311] on button "Mover para entrega" at bounding box center [565, 318] width 147 height 25
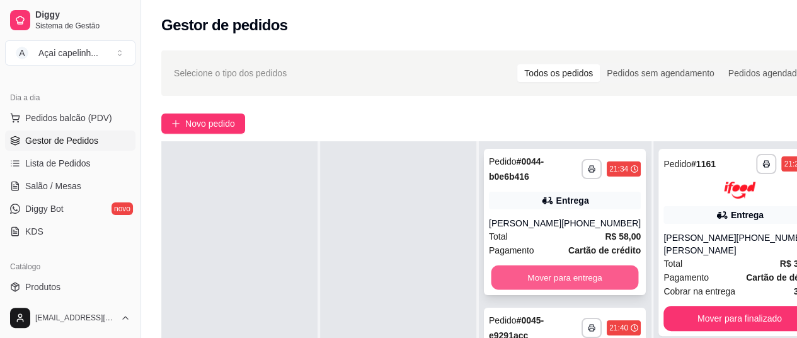
click at [568, 270] on button "Mover para entrega" at bounding box center [565, 277] width 147 height 25
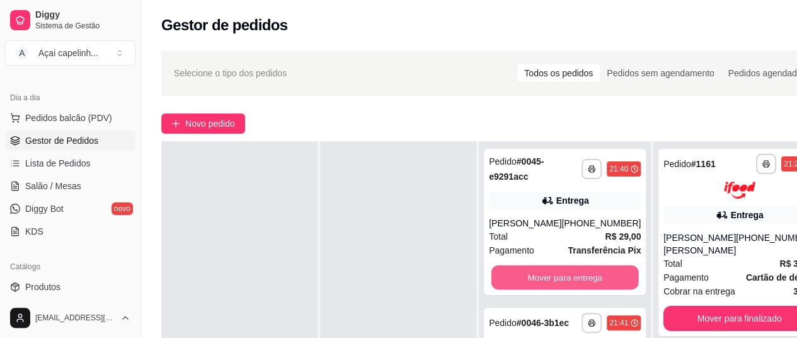
click at [568, 270] on button "Mover para entrega" at bounding box center [565, 277] width 147 height 25
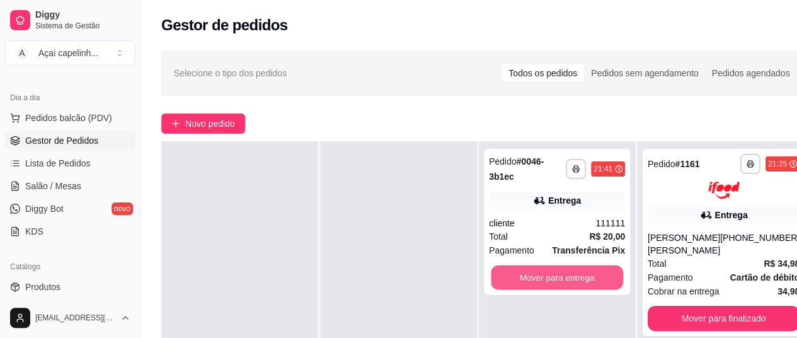
click at [568, 270] on button "Mover para entrega" at bounding box center [557, 277] width 132 height 25
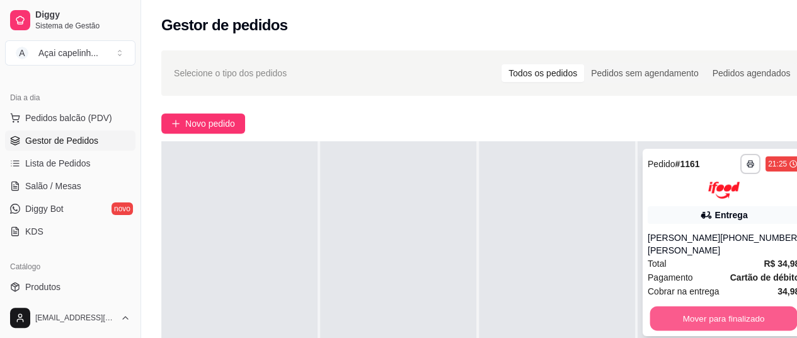
click at [676, 309] on button "Mover para finalizado" at bounding box center [723, 318] width 147 height 25
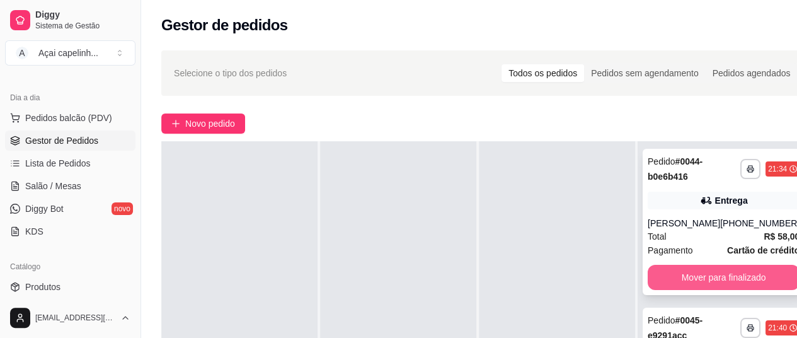
click at [697, 271] on button "Mover para finalizado" at bounding box center [724, 277] width 152 height 25
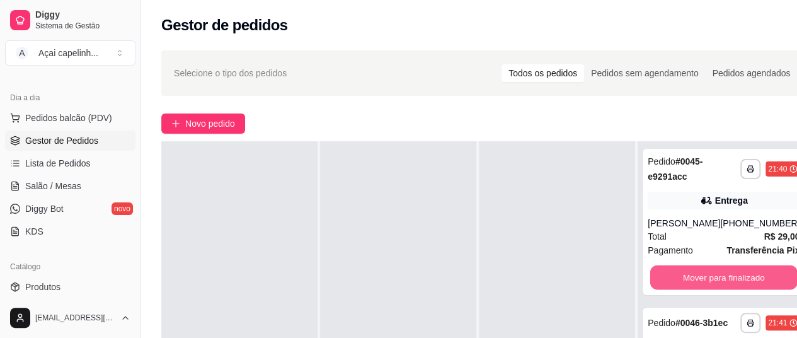
click at [697, 271] on button "Mover para finalizado" at bounding box center [723, 277] width 147 height 25
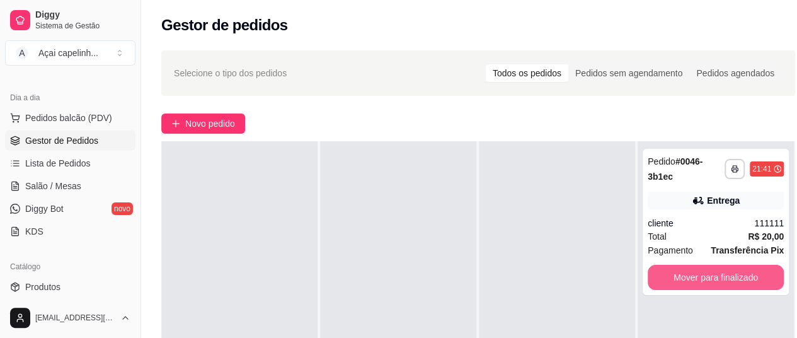
click at [697, 271] on button "Mover para finalizado" at bounding box center [716, 277] width 136 height 25
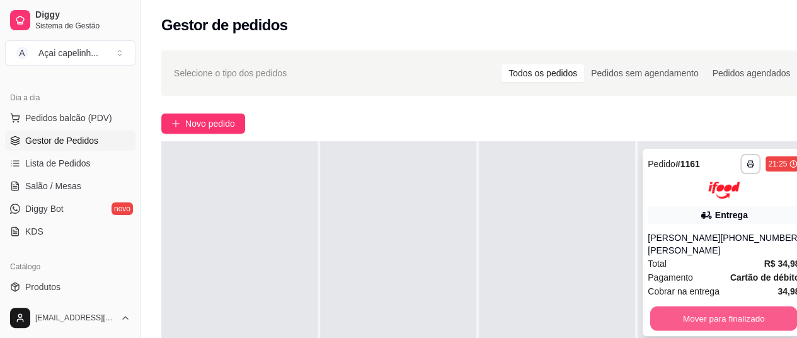
click at [708, 317] on button "Mover para finalizado" at bounding box center [723, 318] width 147 height 25
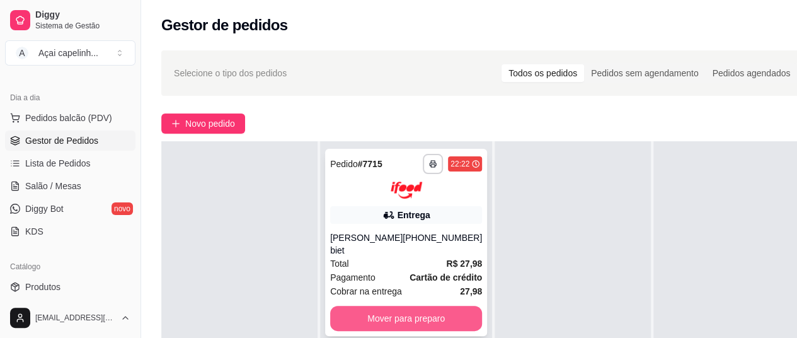
click at [342, 308] on button "Mover para preparo" at bounding box center [406, 318] width 152 height 25
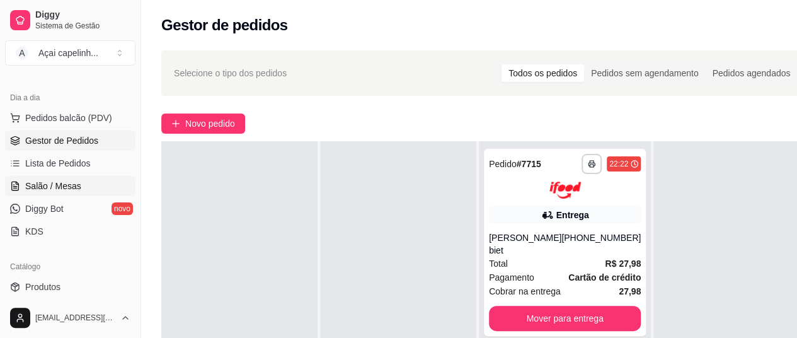
click at [86, 182] on link "Salão / Mesas" at bounding box center [70, 186] width 130 height 20
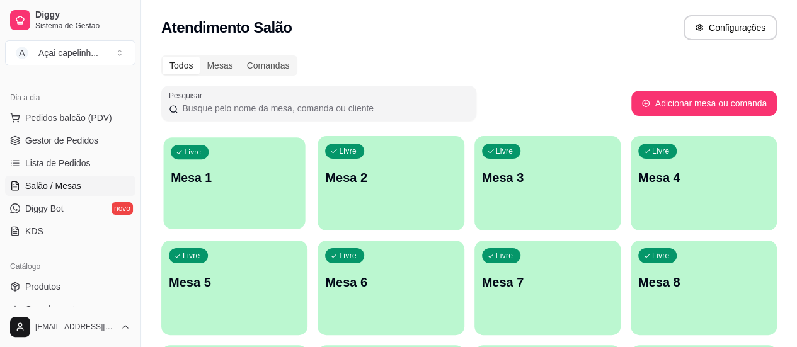
click at [228, 196] on div "Livre Mesa 1" at bounding box center [234, 175] width 142 height 77
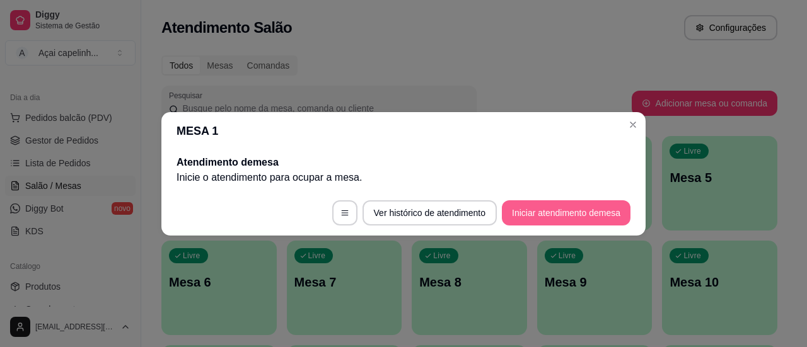
click at [520, 205] on button "Iniciar atendimento de mesa" at bounding box center [566, 212] width 129 height 25
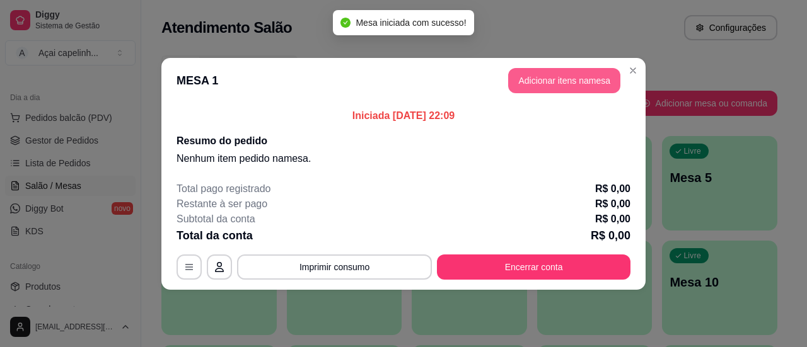
click at [580, 72] on button "Adicionar itens na mesa" at bounding box center [564, 80] width 112 height 25
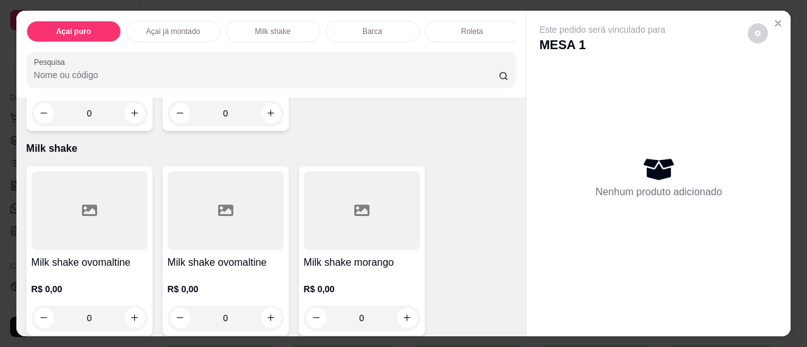
scroll to position [1197, 0]
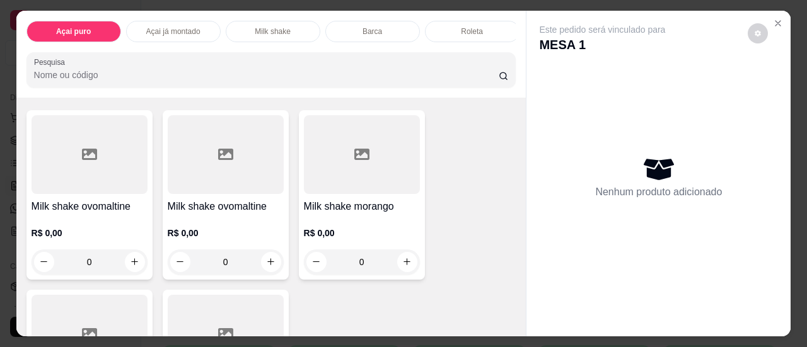
click at [200, 183] on div at bounding box center [226, 154] width 116 height 79
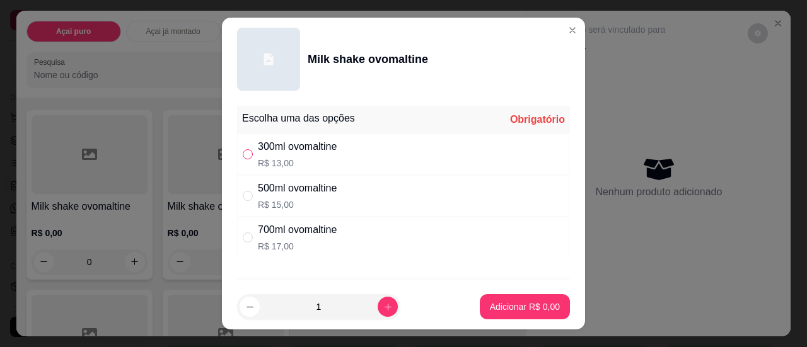
click at [245, 158] on input "" at bounding box center [248, 154] width 10 height 10
radio input "true"
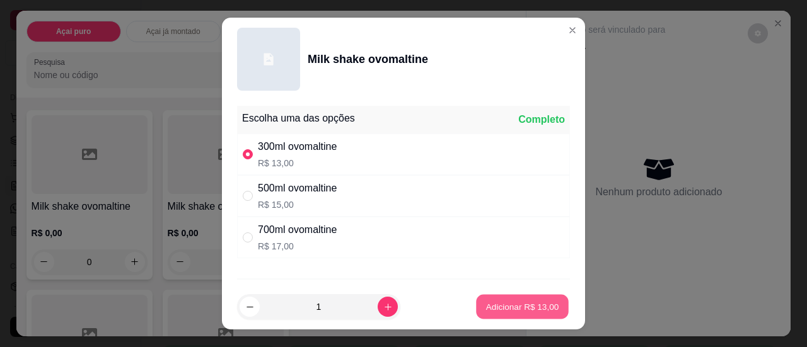
click at [499, 312] on p "Adicionar R$ 13,00" at bounding box center [522, 307] width 73 height 12
type input "1"
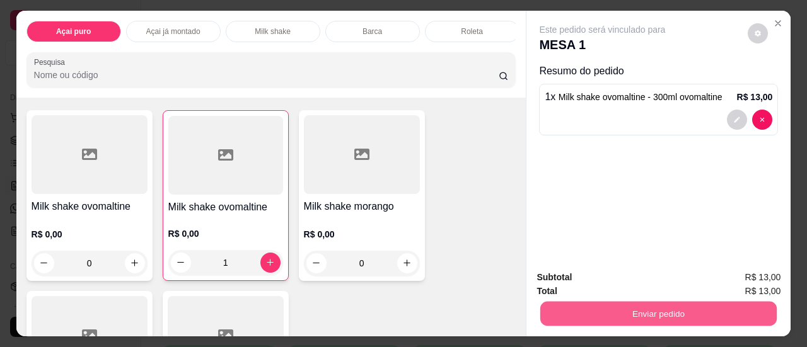
click at [699, 304] on button "Enviar pedido" at bounding box center [658, 314] width 236 height 25
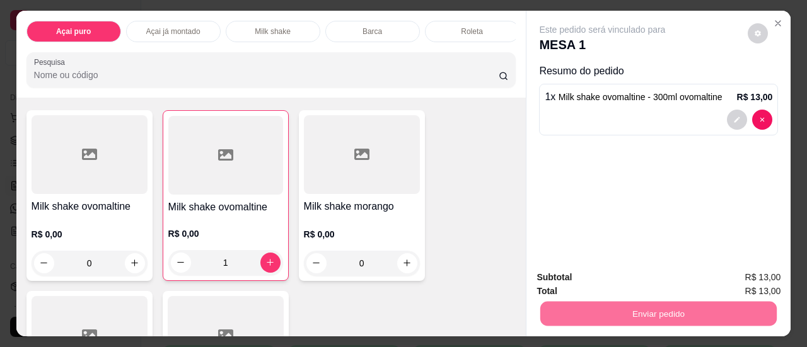
click at [640, 283] on button "Não registrar e enviar pedido" at bounding box center [616, 278] width 127 height 23
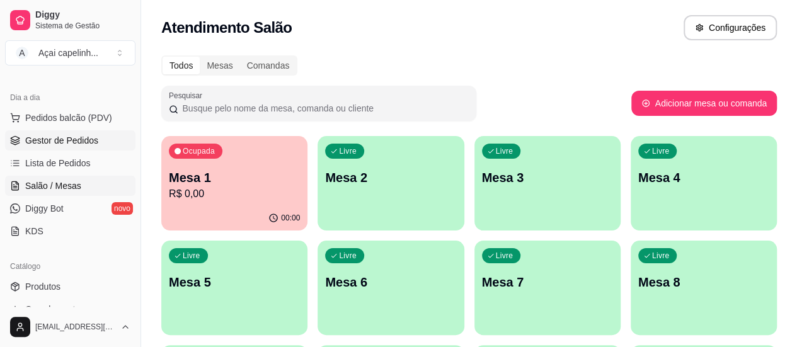
click at [82, 139] on span "Gestor de Pedidos" at bounding box center [61, 140] width 73 height 13
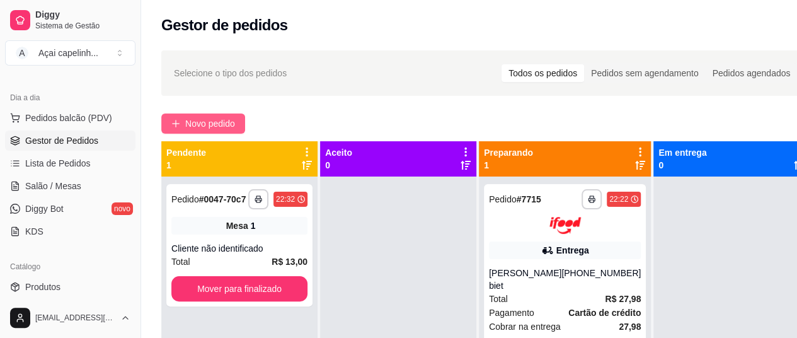
click at [194, 119] on span "Novo pedido" at bounding box center [210, 124] width 50 height 14
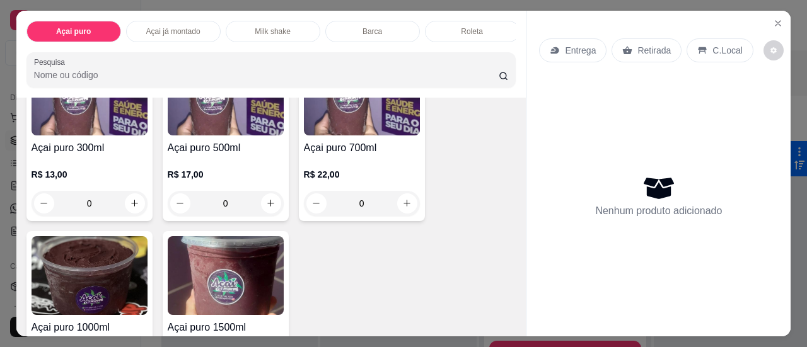
scroll to position [63, 0]
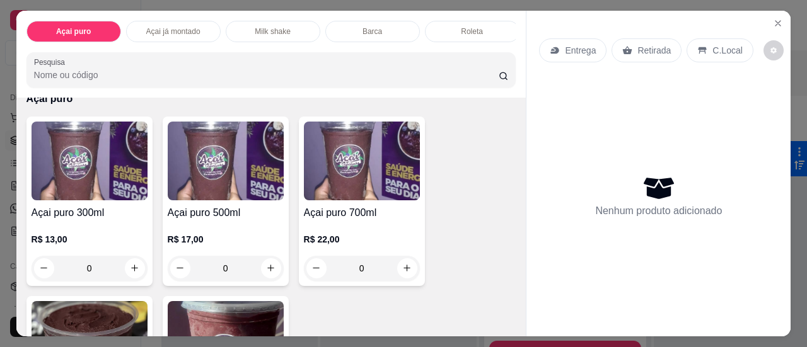
click at [83, 160] on img at bounding box center [90, 161] width 116 height 79
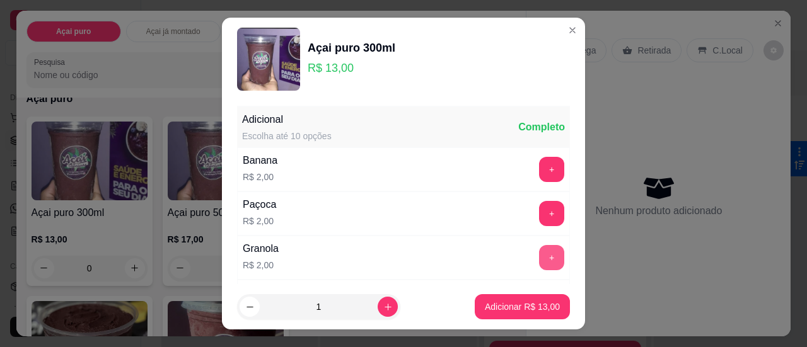
click at [539, 255] on button "+" at bounding box center [551, 257] width 25 height 25
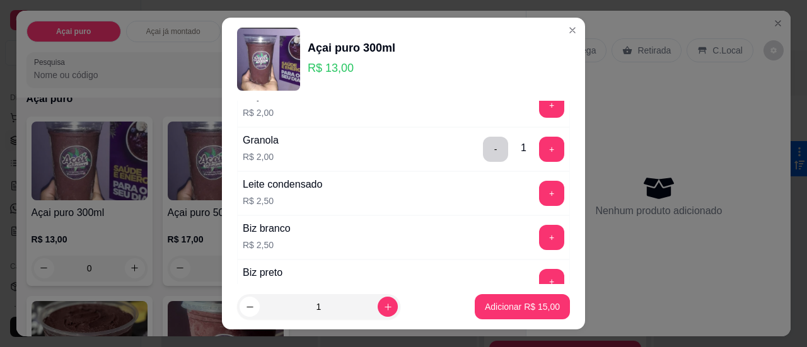
scroll to position [126, 0]
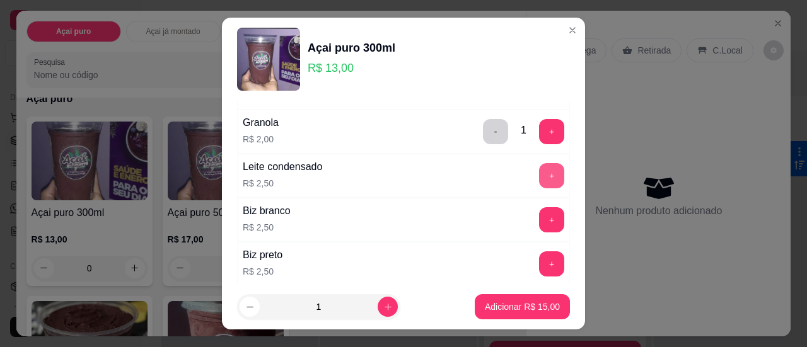
click at [539, 176] on button "+" at bounding box center [551, 175] width 25 height 25
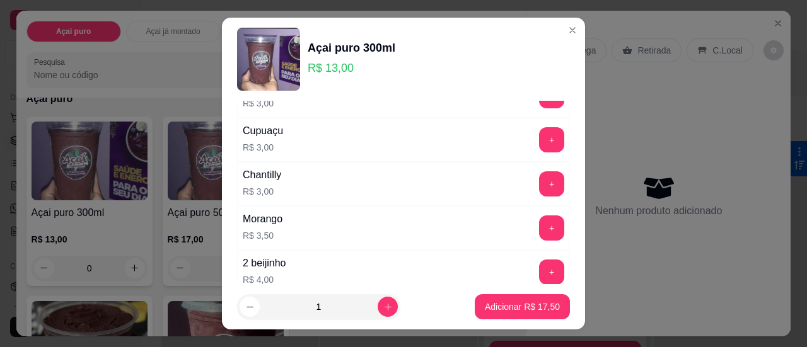
scroll to position [1134, 0]
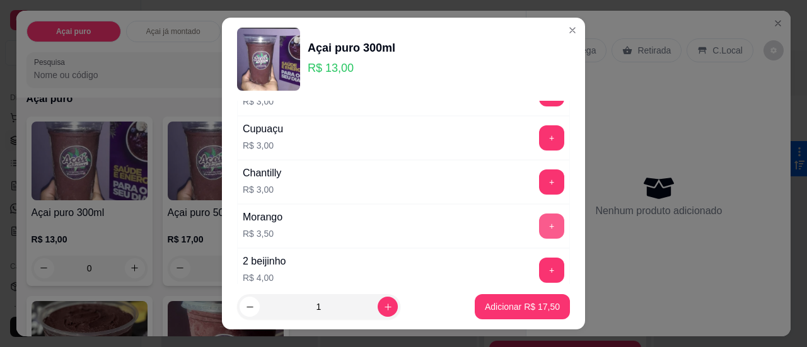
click at [539, 214] on button "+" at bounding box center [551, 226] width 25 height 25
click at [483, 214] on button "-" at bounding box center [495, 226] width 25 height 25
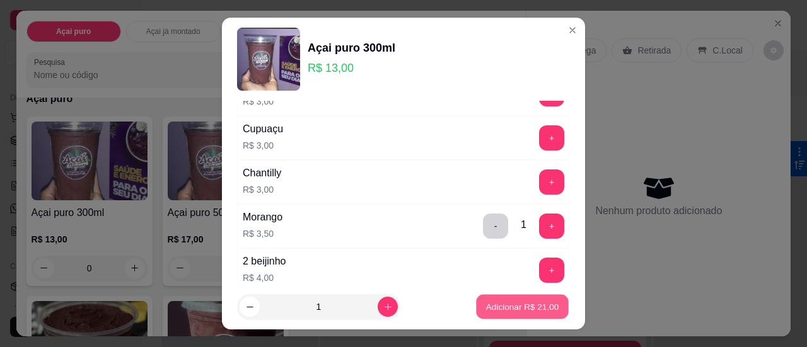
click at [486, 308] on p "Adicionar R$ 21,00" at bounding box center [522, 307] width 73 height 12
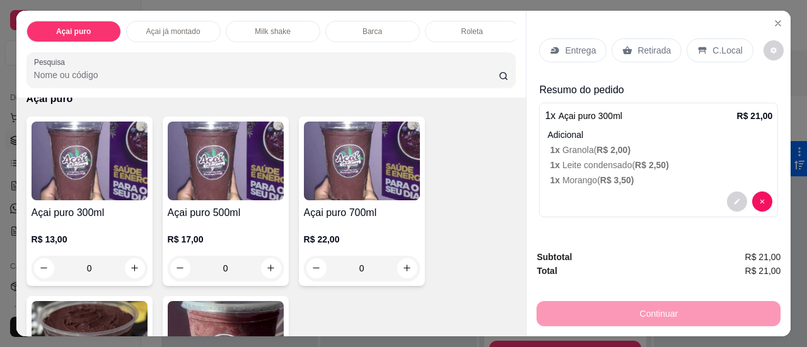
click at [581, 44] on p "Entrega" at bounding box center [580, 50] width 31 height 13
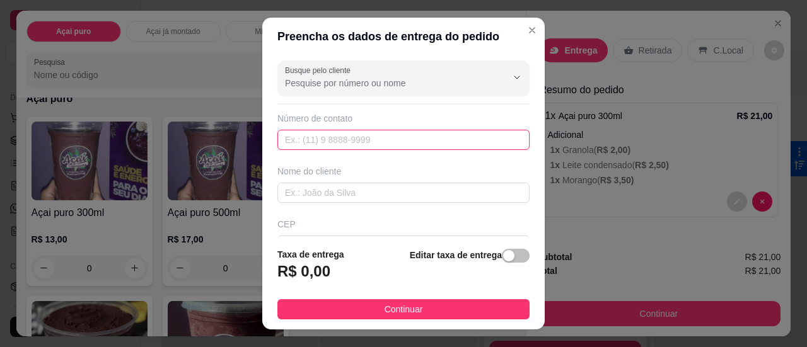
click at [381, 141] on input "text" at bounding box center [403, 140] width 252 height 20
type input "1111111"
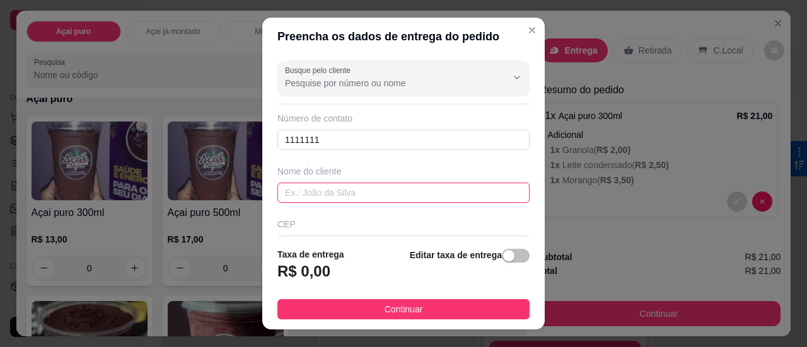
click at [354, 187] on input "text" at bounding box center [403, 193] width 252 height 20
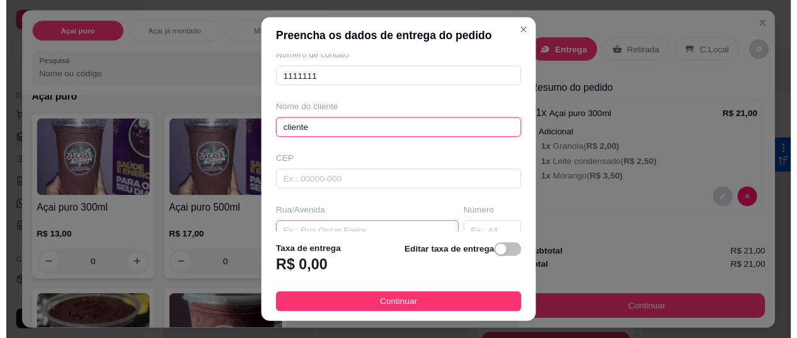
scroll to position [126, 0]
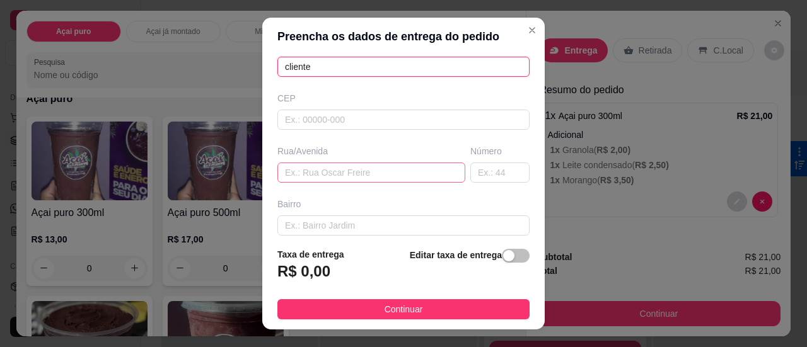
type input "cliente"
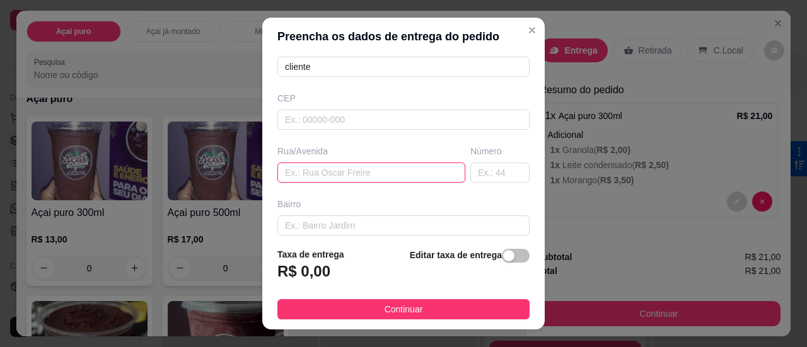
click at [349, 172] on input "text" at bounding box center [371, 173] width 188 height 20
type input "ebano"
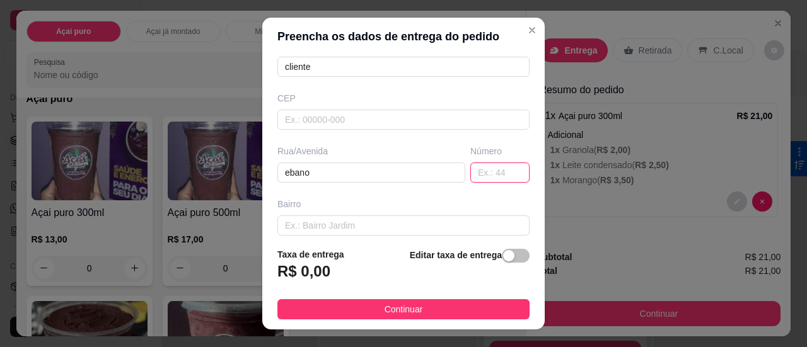
click at [470, 167] on input "text" at bounding box center [499, 173] width 59 height 20
type input "80"
click at [435, 226] on input "text" at bounding box center [403, 226] width 252 height 20
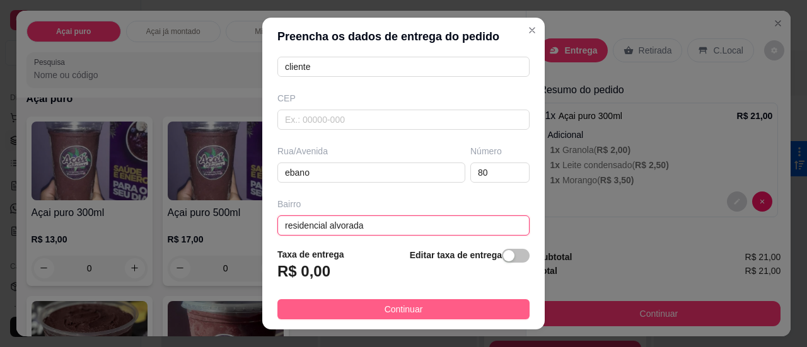
type input "residencial alvorada"
click at [397, 312] on span "Continuar" at bounding box center [403, 310] width 38 height 14
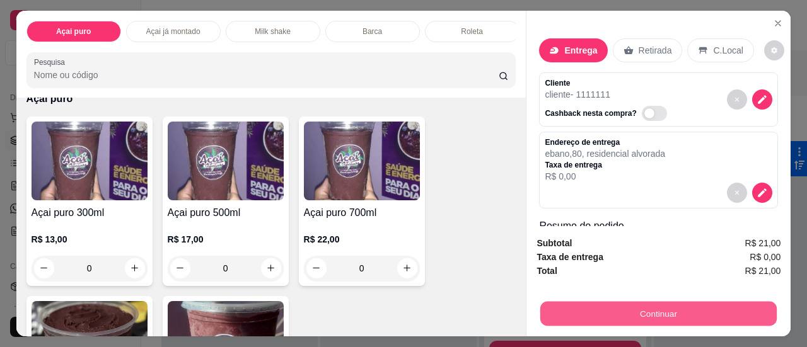
click at [678, 313] on button "Continuar" at bounding box center [658, 314] width 236 height 25
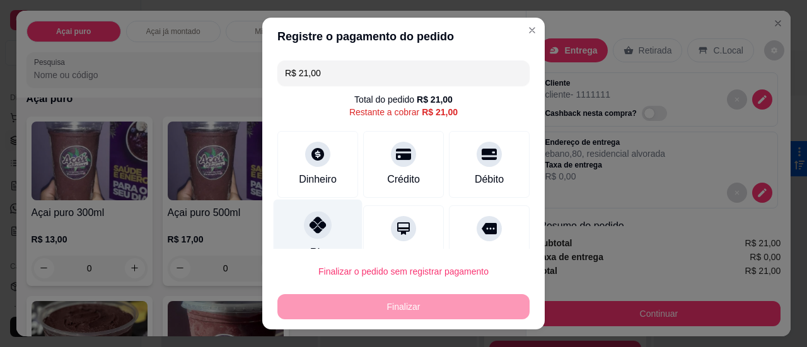
click at [322, 216] on div "Pix" at bounding box center [318, 236] width 89 height 74
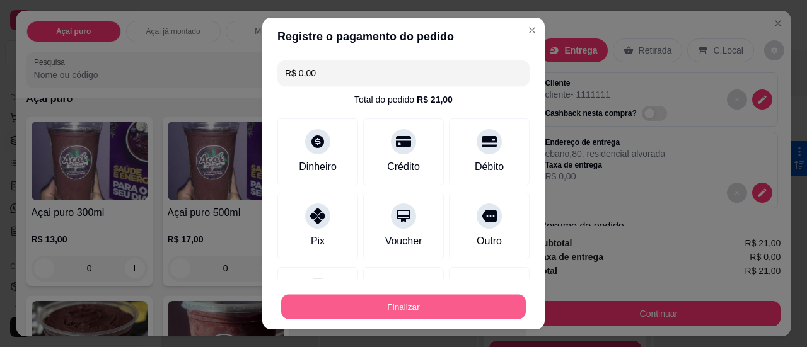
click at [393, 303] on button "Finalizar" at bounding box center [403, 307] width 245 height 25
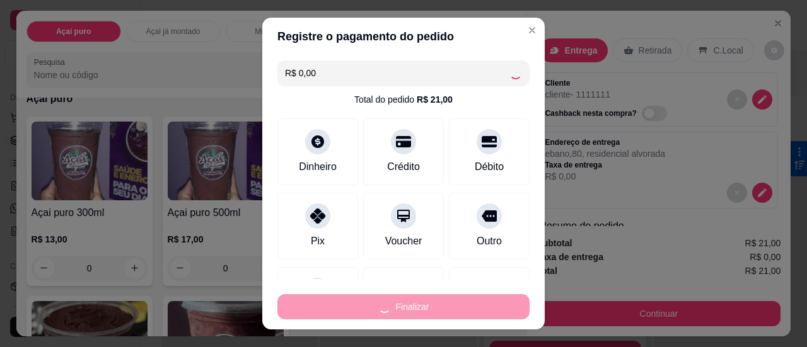
type input "-R$ 21,00"
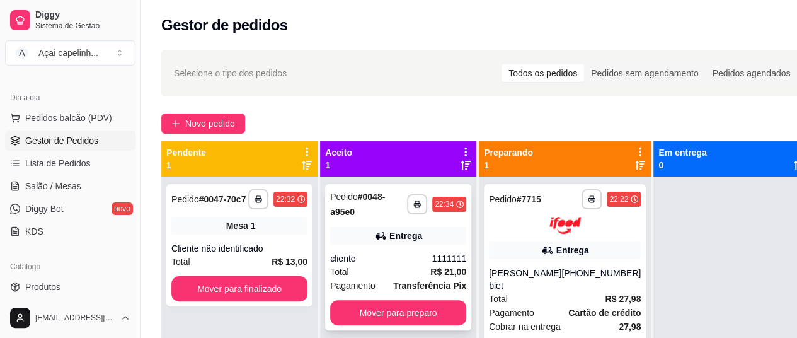
scroll to position [35, 0]
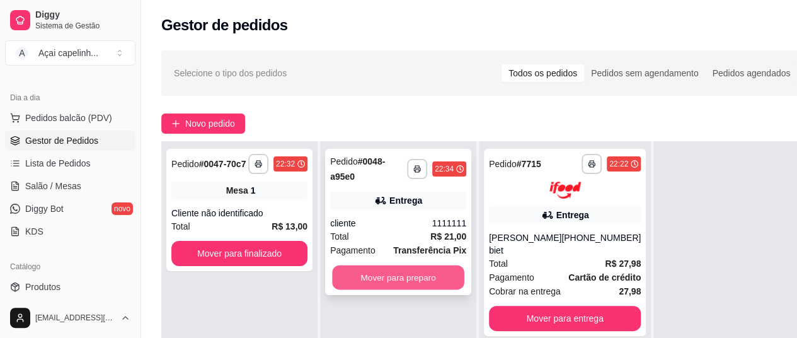
click at [405, 282] on button "Mover para preparo" at bounding box center [398, 277] width 132 height 25
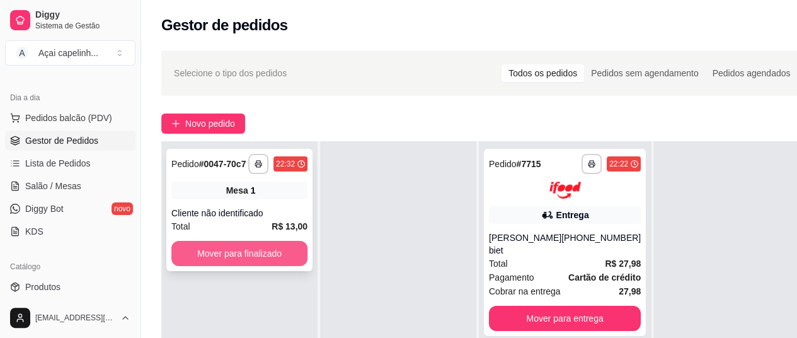
click at [232, 248] on button "Mover para finalizado" at bounding box center [239, 253] width 136 height 25
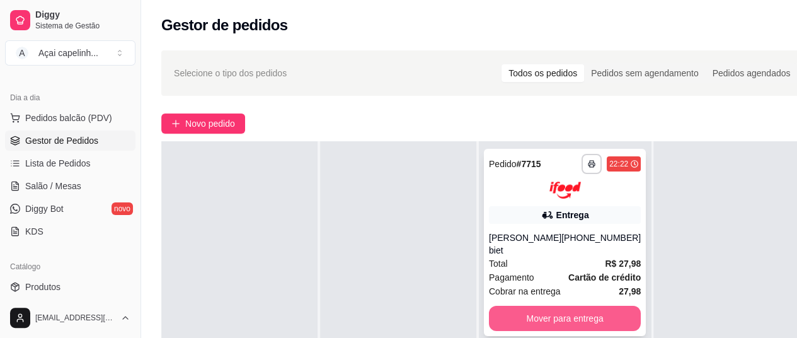
click at [538, 318] on button "Mover para entrega" at bounding box center [565, 318] width 152 height 25
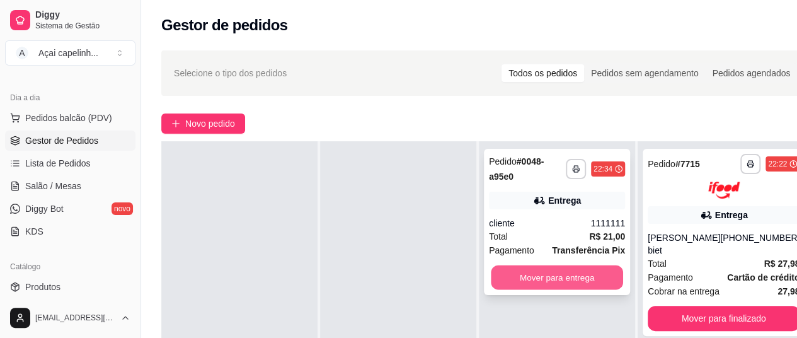
click at [541, 280] on button "Mover para entrega" at bounding box center [557, 277] width 132 height 25
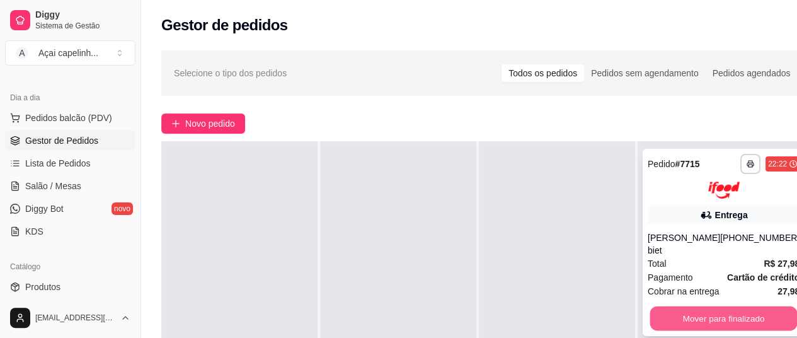
click at [701, 316] on button "Mover para finalizado" at bounding box center [723, 318] width 147 height 25
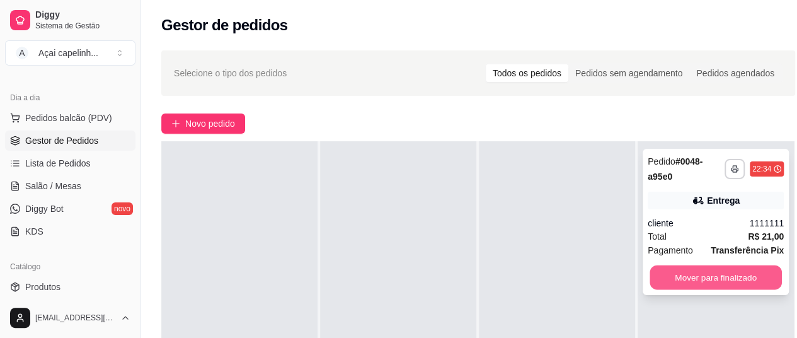
click at [718, 272] on button "Mover para finalizado" at bounding box center [716, 277] width 132 height 25
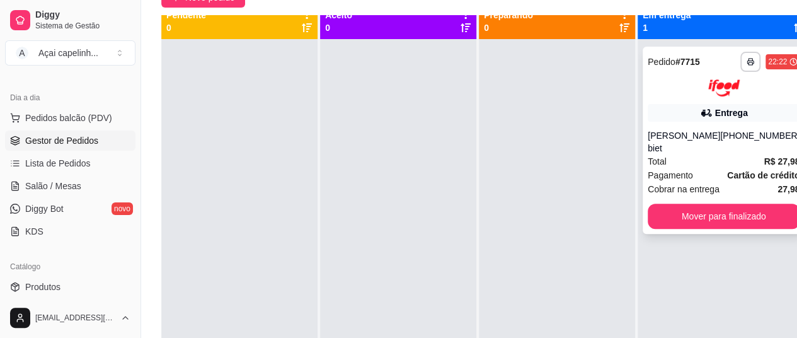
scroll to position [0, 0]
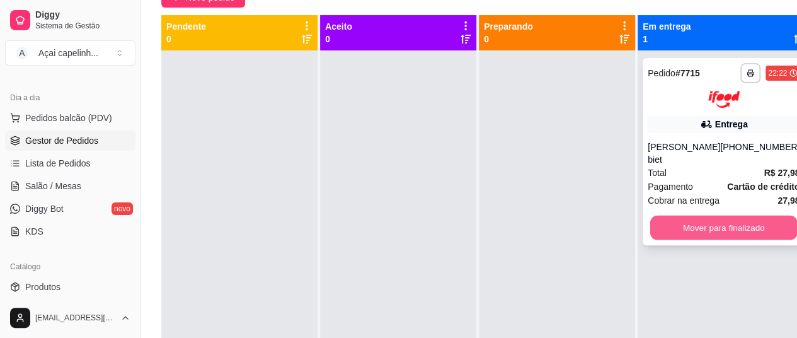
click at [711, 221] on button "Mover para finalizado" at bounding box center [723, 227] width 147 height 25
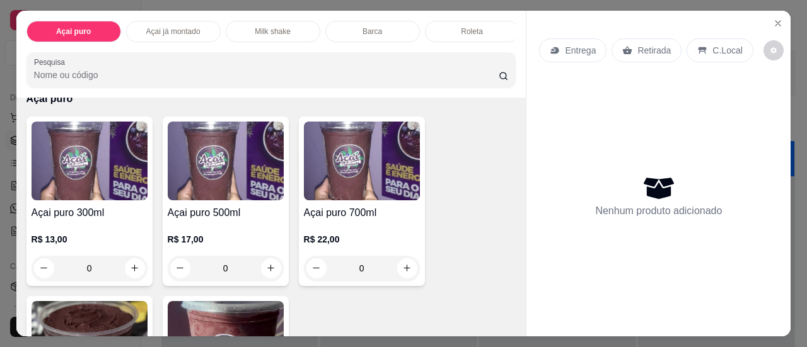
scroll to position [189, 0]
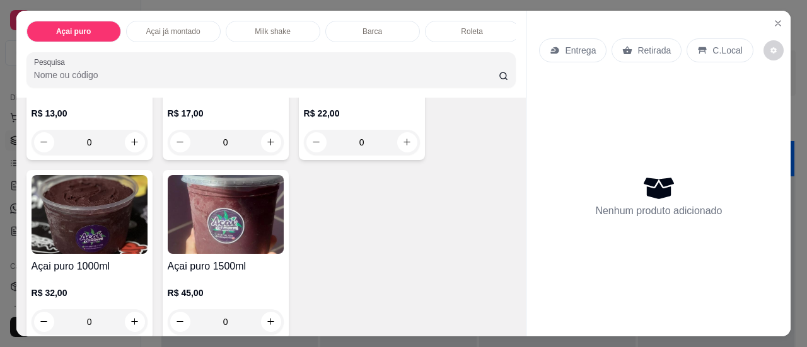
click at [96, 216] on img at bounding box center [90, 214] width 116 height 79
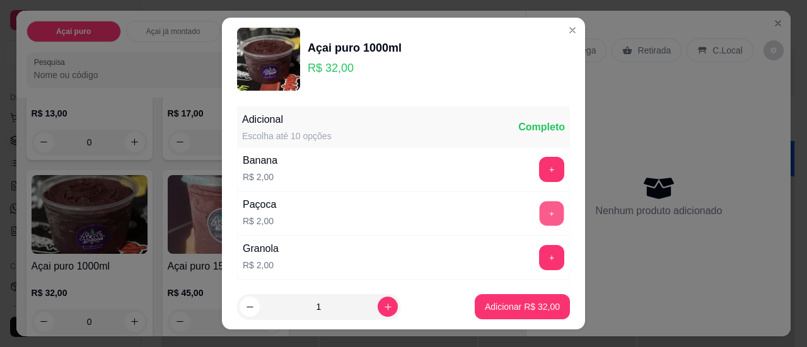
click at [539, 207] on button "+" at bounding box center [551, 213] width 25 height 25
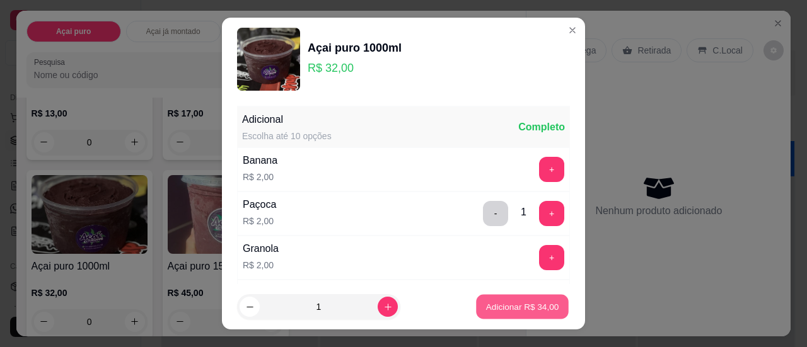
click at [486, 307] on p "Adicionar R$ 34,00" at bounding box center [522, 307] width 73 height 12
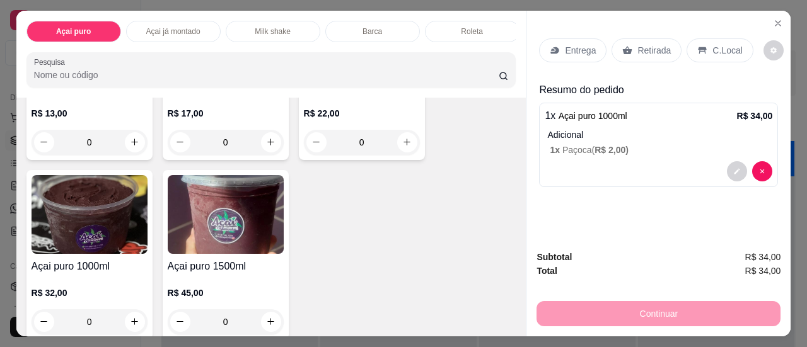
click at [566, 38] on div "Entrega" at bounding box center [572, 50] width 67 height 24
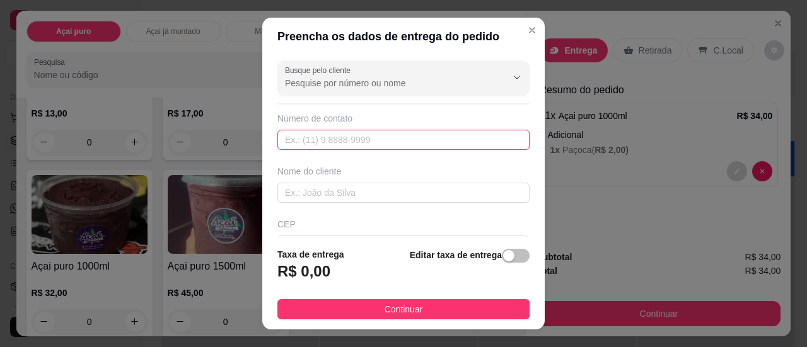
click at [432, 141] on input "text" at bounding box center [403, 140] width 252 height 20
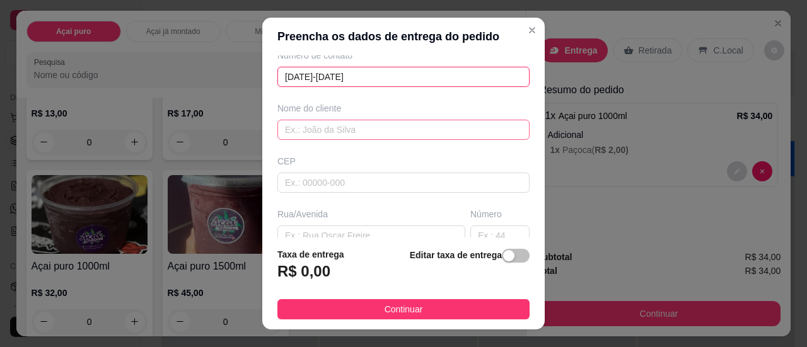
type input "[DATE]-[DATE]"
click at [431, 118] on div "Nome do cliente" at bounding box center [403, 121] width 257 height 38
click at [417, 130] on input "text" at bounding box center [403, 130] width 252 height 20
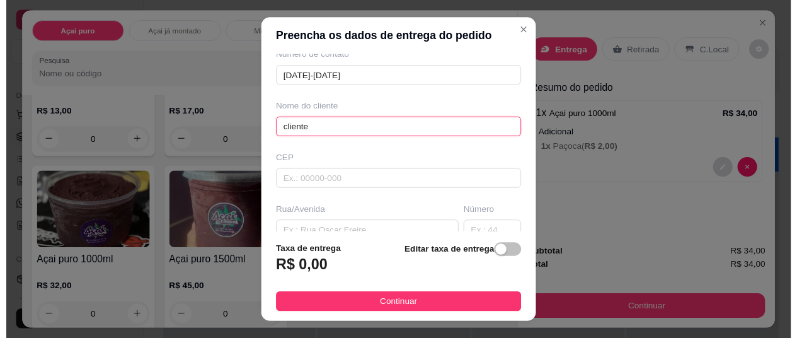
scroll to position [126, 0]
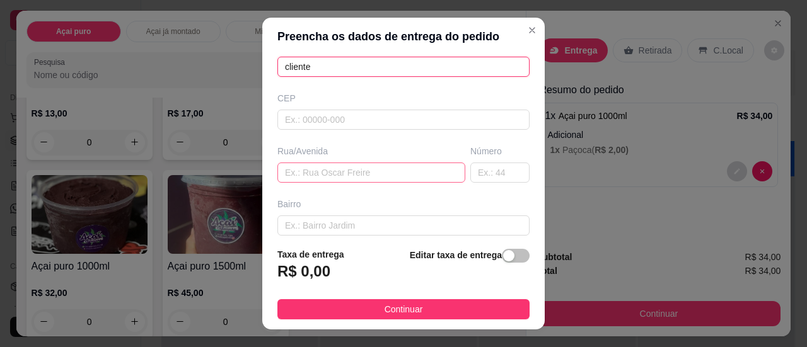
type input "cliente"
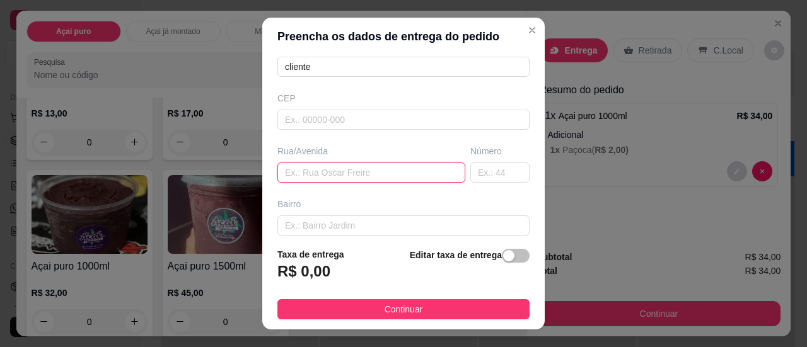
click at [383, 171] on input "text" at bounding box center [371, 173] width 188 height 20
type input "deca [PERSON_NAME]"
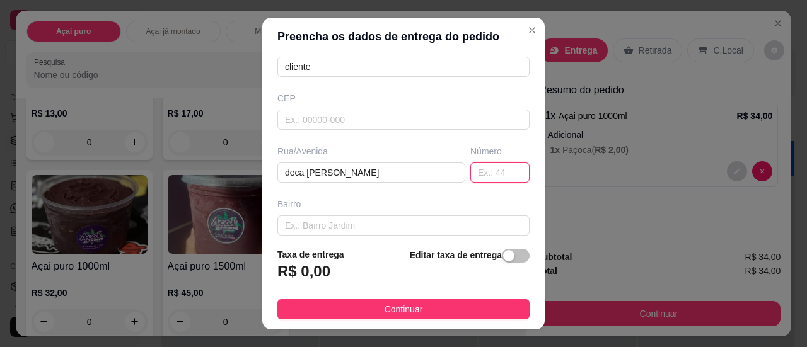
click at [478, 172] on input "text" at bounding box center [499, 173] width 59 height 20
type input "201"
click at [415, 231] on input "text" at bounding box center [403, 226] width 252 height 20
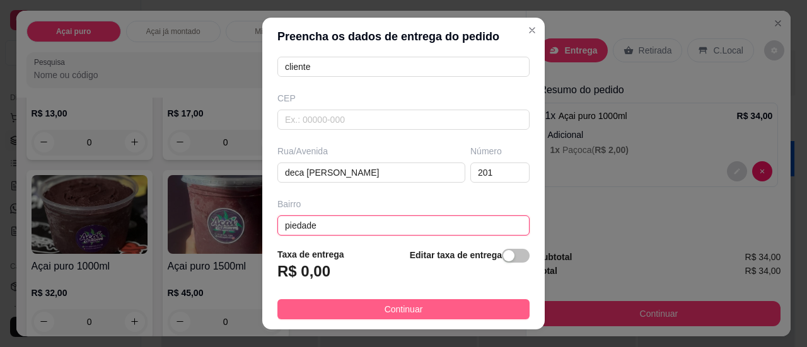
type input "piedade"
click at [397, 312] on span "Continuar" at bounding box center [403, 310] width 38 height 14
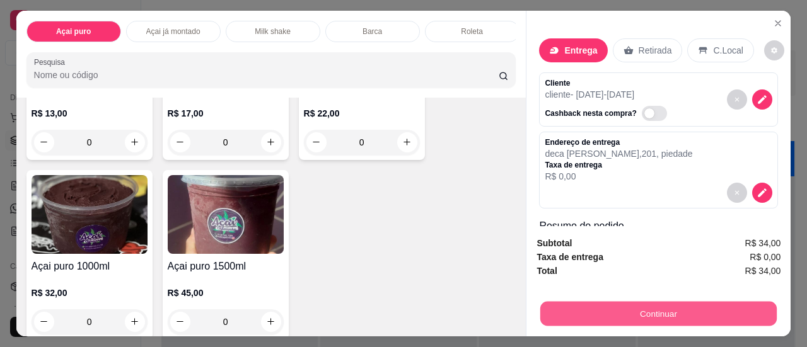
click at [706, 309] on button "Continuar" at bounding box center [658, 314] width 236 height 25
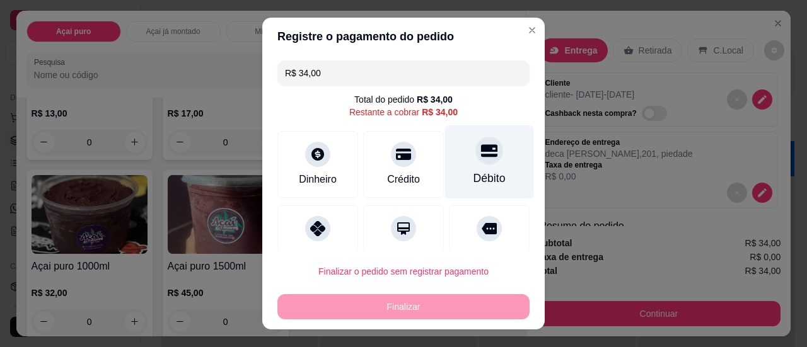
click at [473, 177] on div "Débito" at bounding box center [489, 178] width 32 height 16
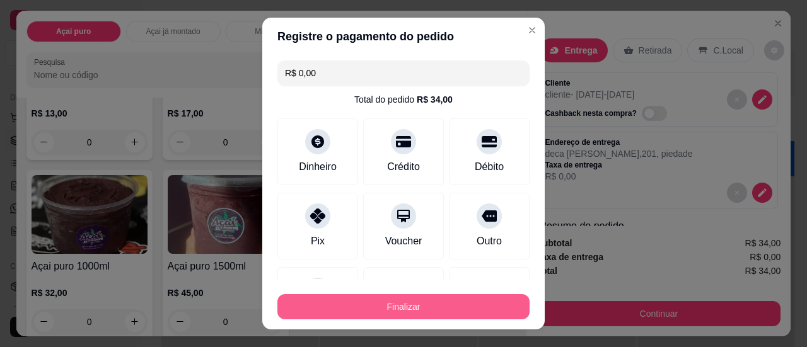
click at [404, 309] on button "Finalizar" at bounding box center [403, 306] width 252 height 25
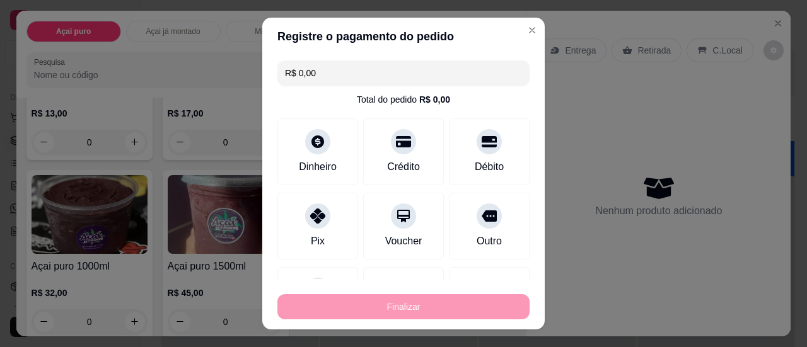
type input "-R$ 34,00"
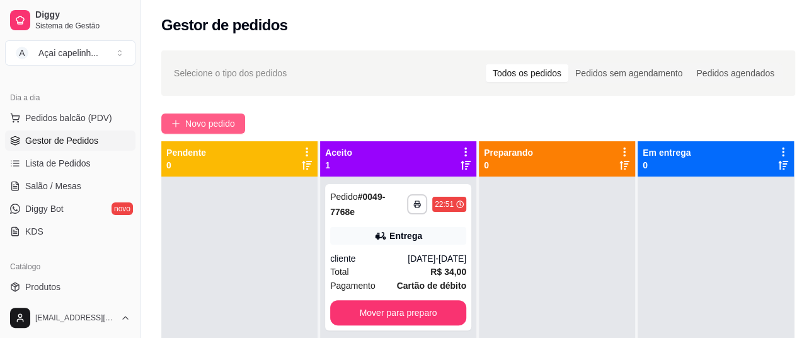
click at [180, 125] on icon "plus" at bounding box center [175, 123] width 9 height 9
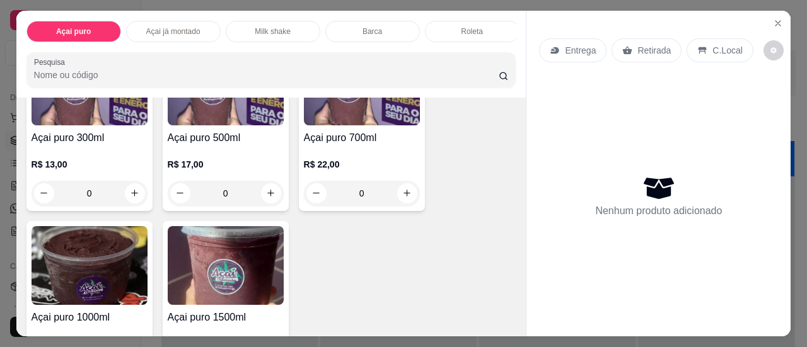
scroll to position [252, 0]
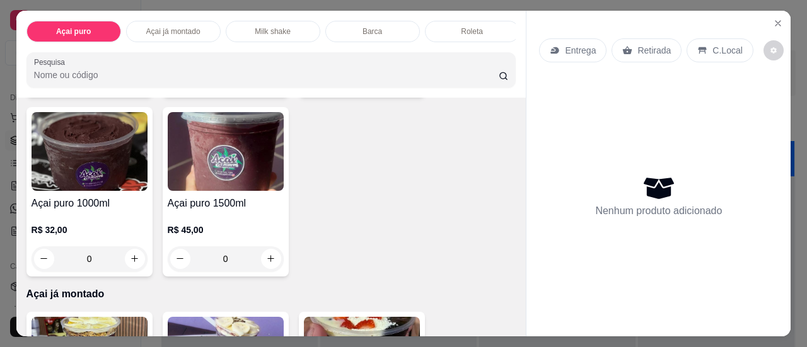
click at [121, 177] on img at bounding box center [90, 151] width 116 height 79
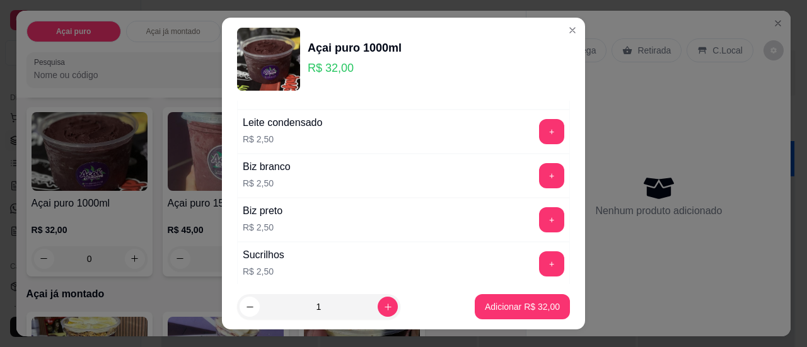
scroll to position [189, 0]
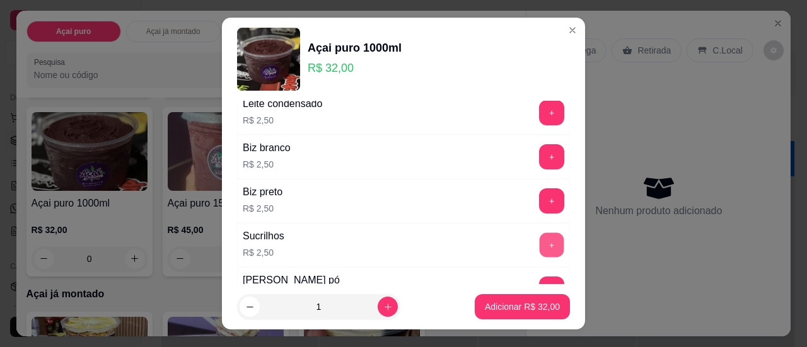
click at [539, 237] on button "+" at bounding box center [551, 245] width 25 height 25
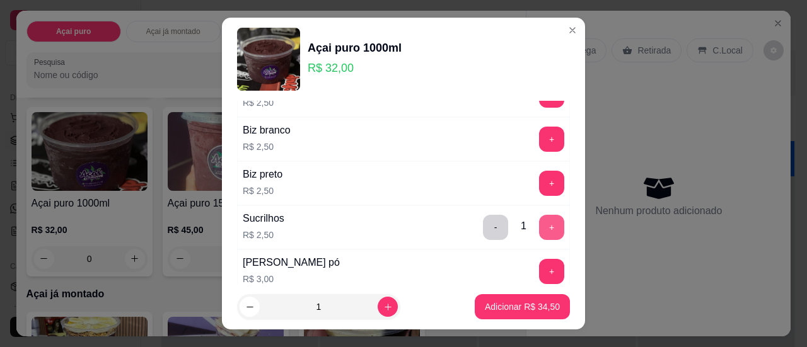
scroll to position [252, 0]
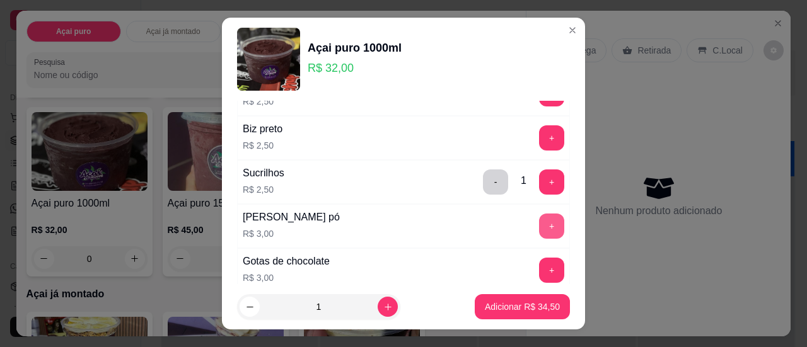
click at [539, 226] on button "+" at bounding box center [551, 226] width 25 height 25
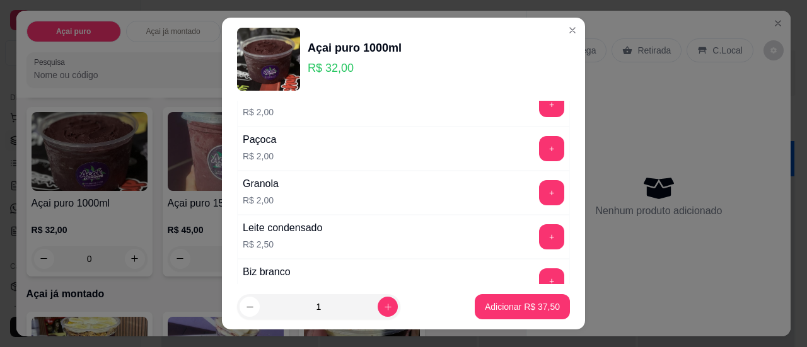
scroll to position [63, 0]
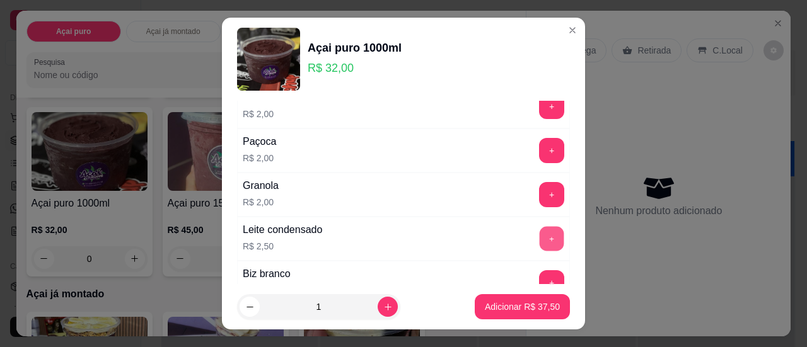
click at [539, 235] on button "+" at bounding box center [551, 238] width 25 height 25
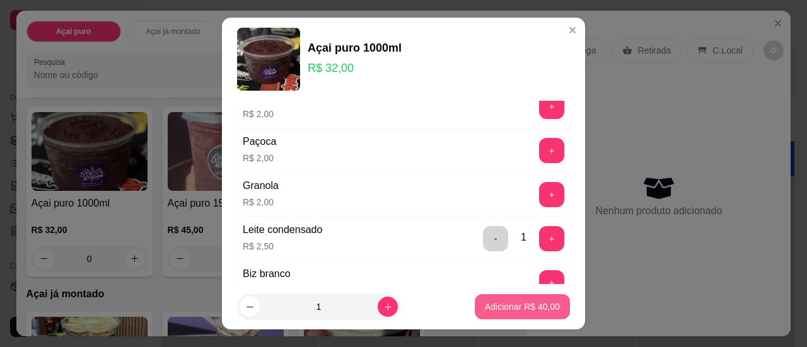
click at [491, 306] on p "Adicionar R$ 40,00" at bounding box center [522, 307] width 75 height 13
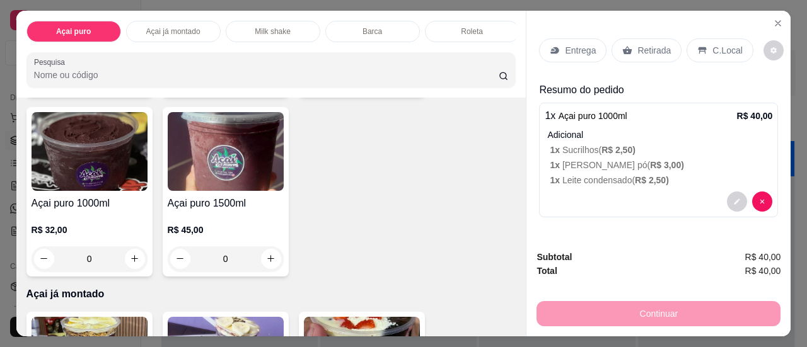
click at [550, 45] on icon at bounding box center [555, 50] width 10 height 10
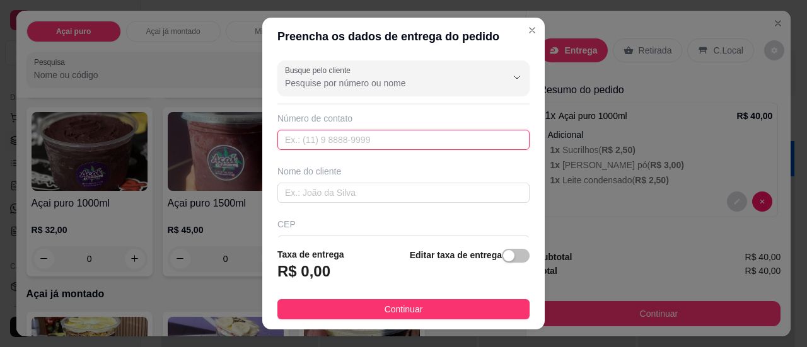
click at [389, 130] on input "text" at bounding box center [403, 140] width 252 height 20
type input "[DATE]-[DATE]"
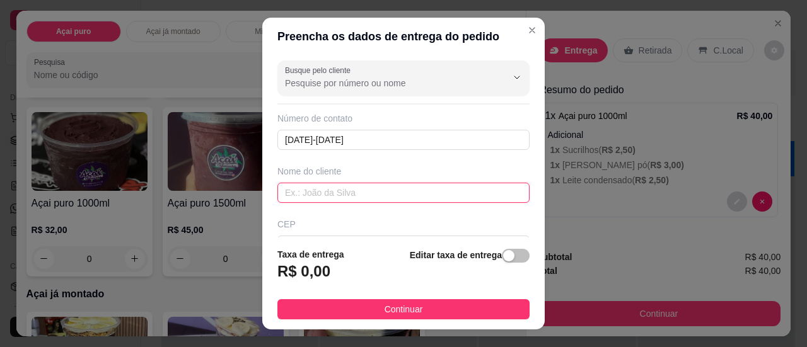
click at [366, 192] on input "text" at bounding box center [403, 193] width 252 height 20
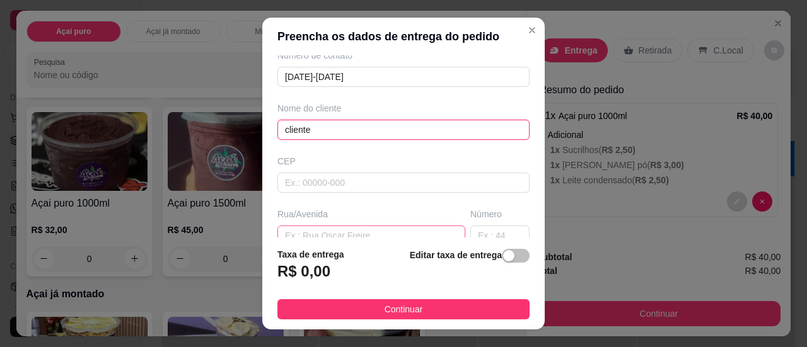
type input "cliente"
click at [363, 228] on input "text" at bounding box center [371, 236] width 188 height 20
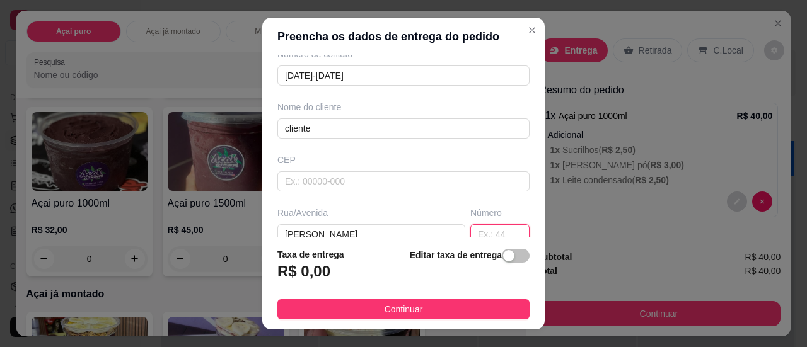
click at [470, 233] on input "text" at bounding box center [499, 234] width 59 height 20
click at [368, 228] on input "[PERSON_NAME]" at bounding box center [371, 234] width 188 height 20
type input "[PERSON_NAME]"
click at [470, 231] on input "text" at bounding box center [499, 234] width 59 height 20
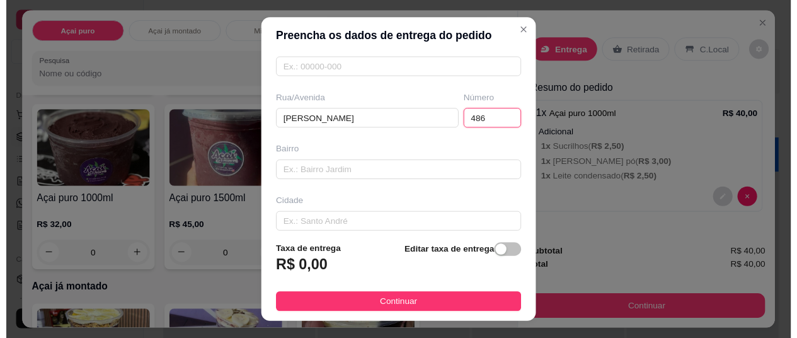
scroll to position [190, 0]
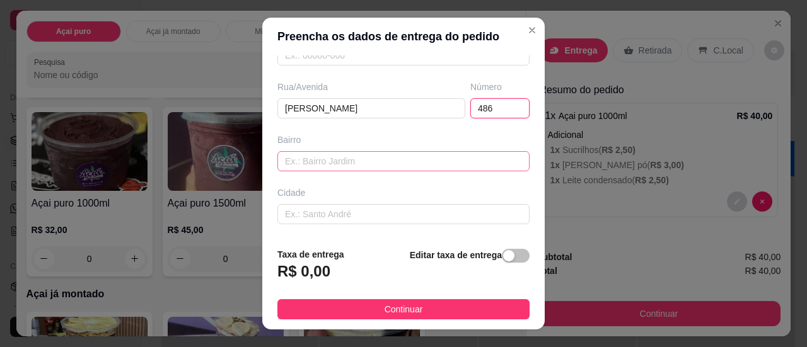
type input "486"
click at [430, 153] on input "text" at bounding box center [403, 161] width 252 height 20
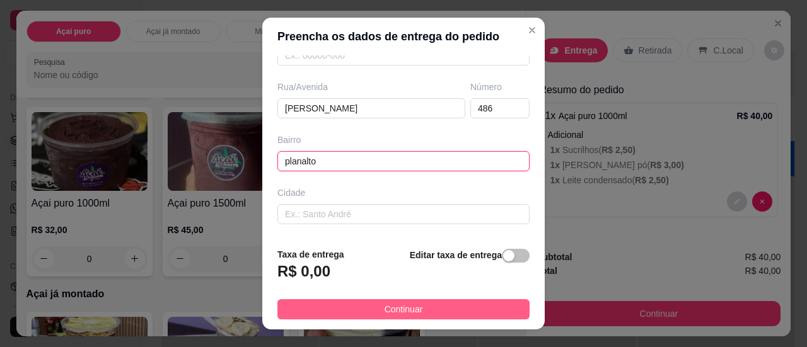
type input "planalto"
click at [401, 309] on span "Continuar" at bounding box center [403, 310] width 38 height 14
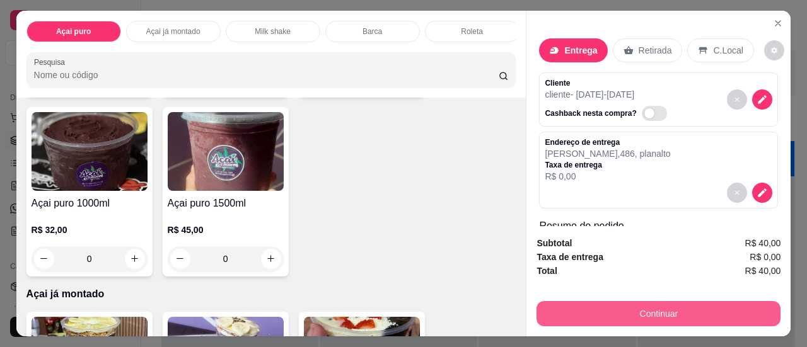
click at [580, 304] on button "Continuar" at bounding box center [658, 313] width 244 height 25
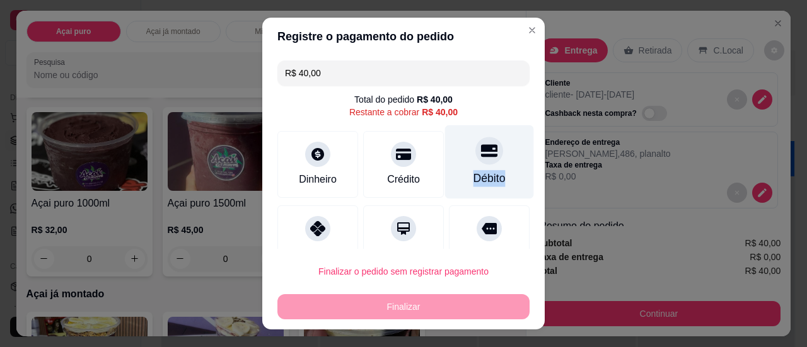
click at [483, 166] on div "Débito" at bounding box center [489, 162] width 89 height 74
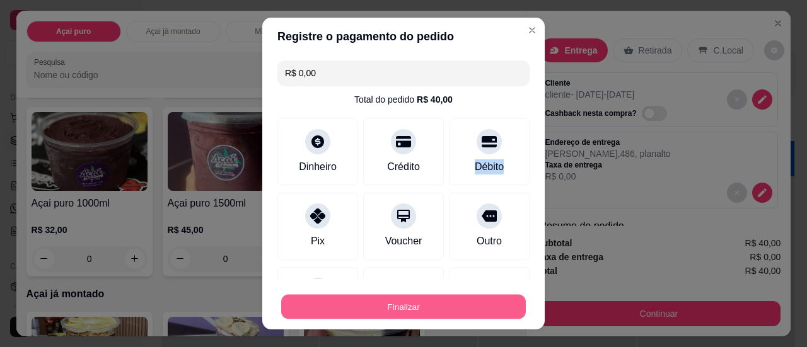
click at [374, 305] on button "Finalizar" at bounding box center [403, 307] width 245 height 25
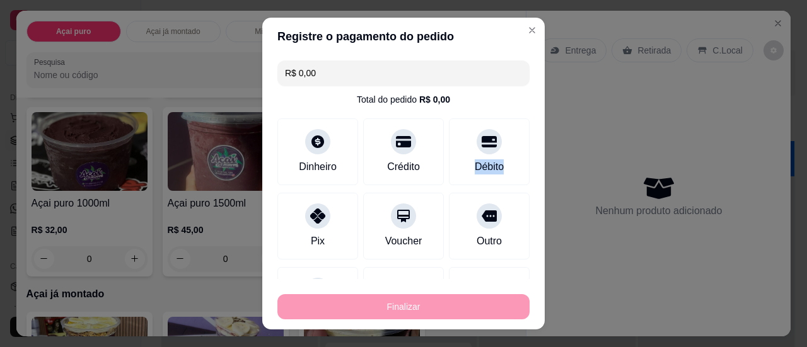
type input "-R$ 40,00"
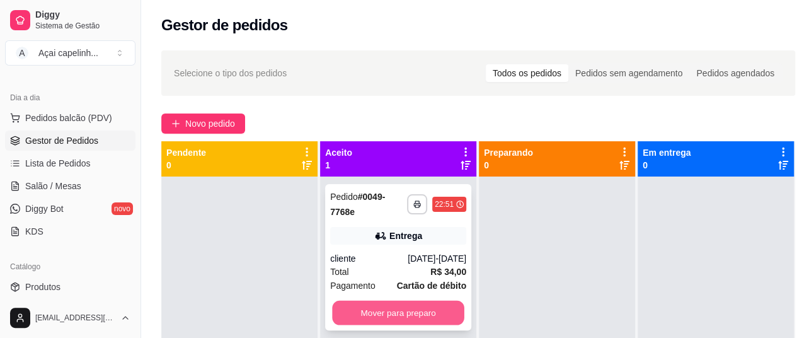
click at [379, 311] on button "Mover para preparo" at bounding box center [398, 313] width 132 height 25
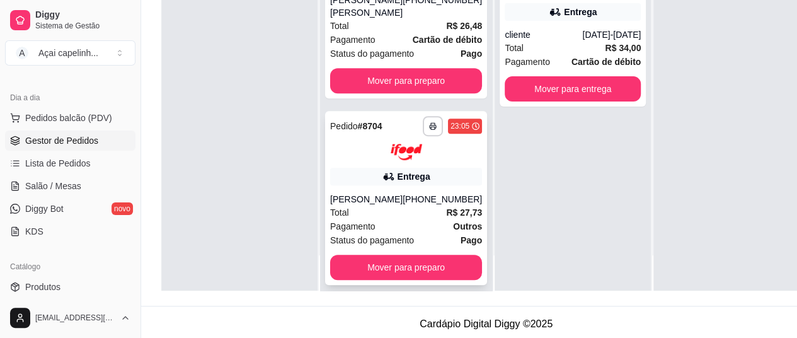
scroll to position [189, 0]
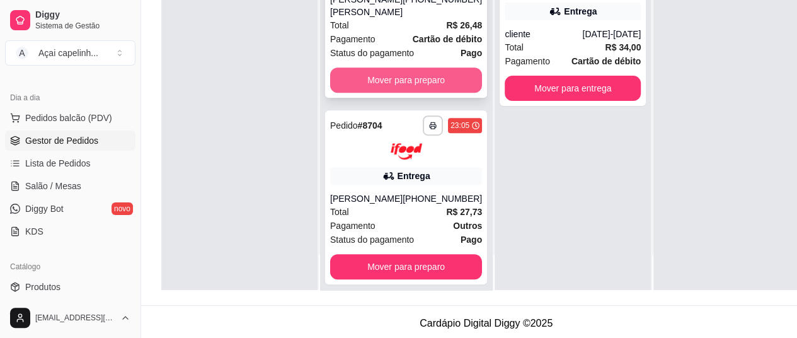
click at [408, 80] on button "Mover para preparo" at bounding box center [406, 79] width 152 height 25
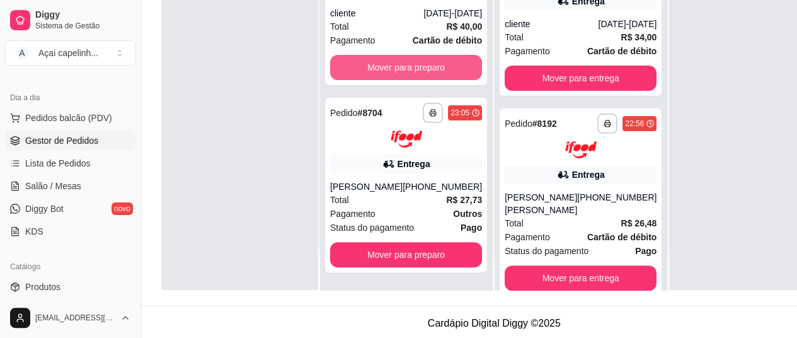
scroll to position [11, 0]
click at [410, 74] on button "Mover para preparo" at bounding box center [406, 67] width 152 height 25
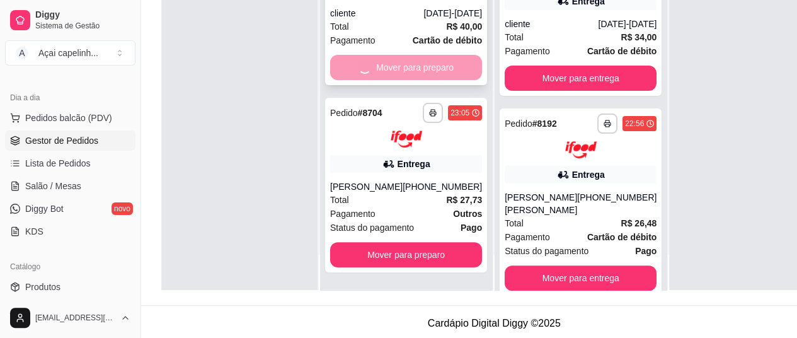
scroll to position [0, 0]
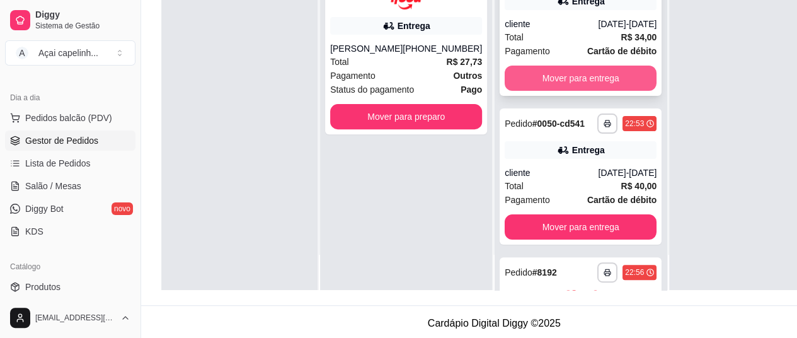
click at [579, 89] on button "Mover para entrega" at bounding box center [581, 78] width 152 height 25
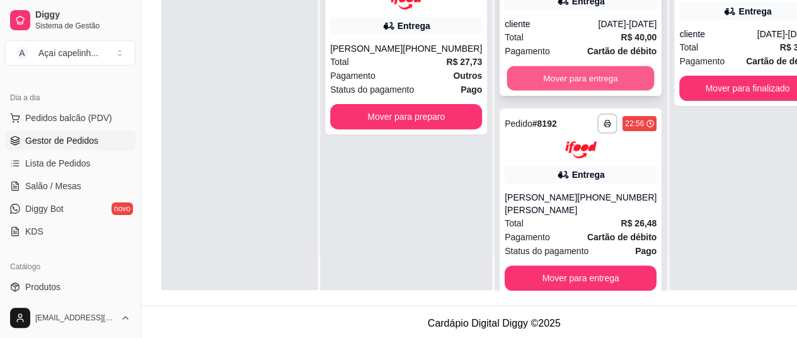
click at [579, 89] on button "Mover para entrega" at bounding box center [580, 78] width 147 height 25
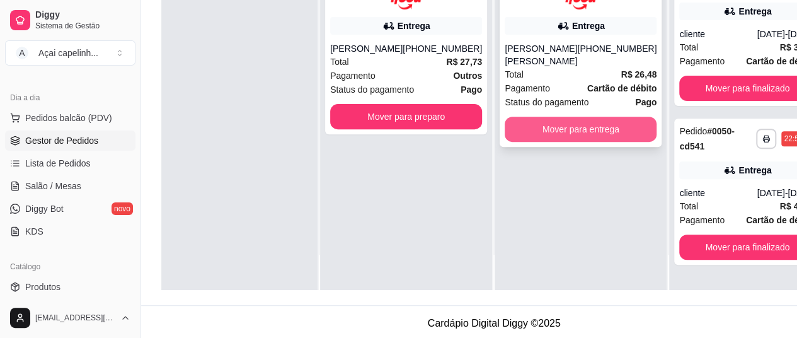
click at [580, 117] on button "Mover para entrega" at bounding box center [581, 129] width 152 height 25
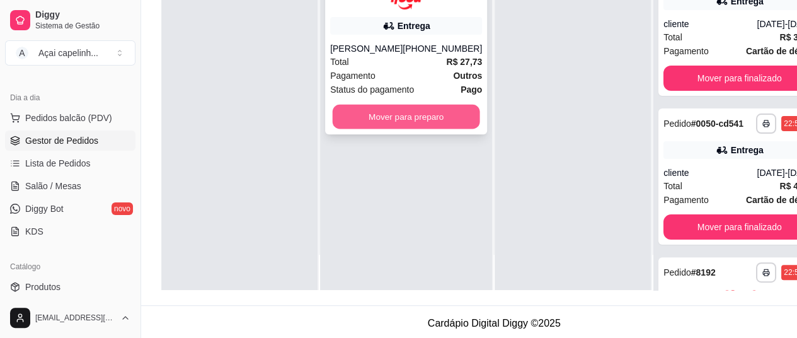
click at [445, 117] on button "Mover para preparo" at bounding box center [406, 116] width 147 height 25
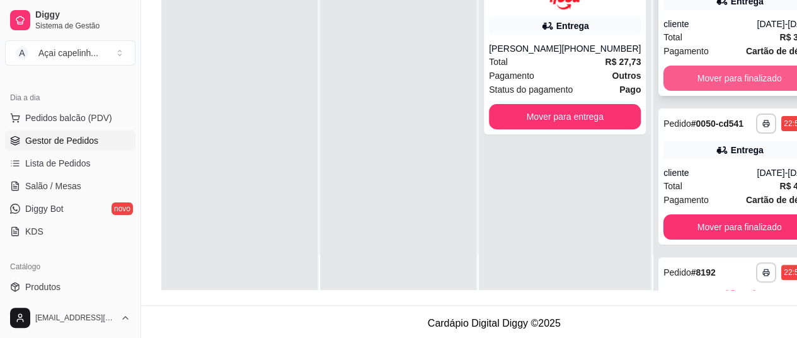
click at [708, 89] on button "Mover para finalizado" at bounding box center [740, 78] width 152 height 25
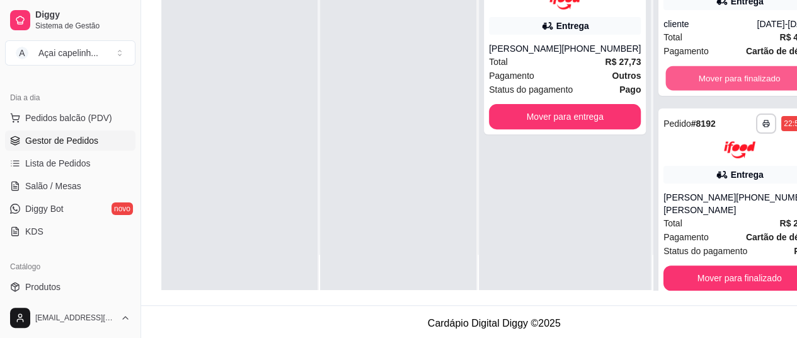
click at [708, 89] on button "Mover para finalizado" at bounding box center [739, 78] width 147 height 25
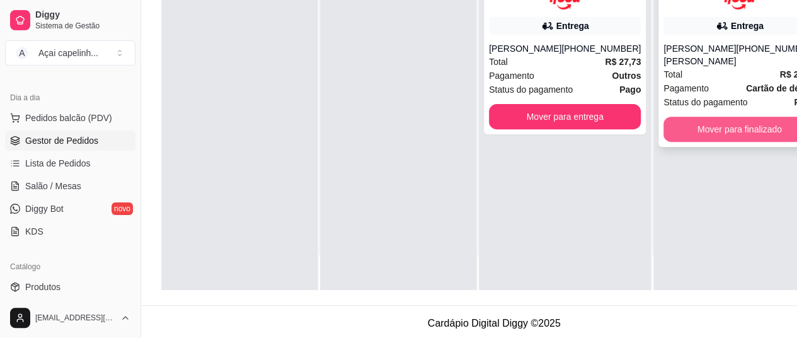
click at [708, 122] on button "Mover para finalizado" at bounding box center [740, 129] width 152 height 25
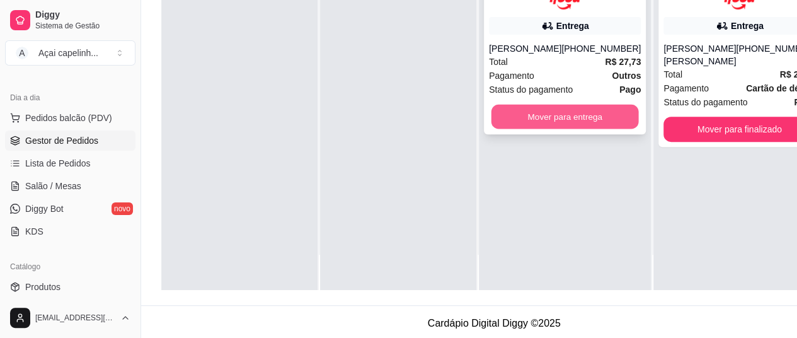
click at [563, 118] on button "Mover para entrega" at bounding box center [565, 116] width 147 height 25
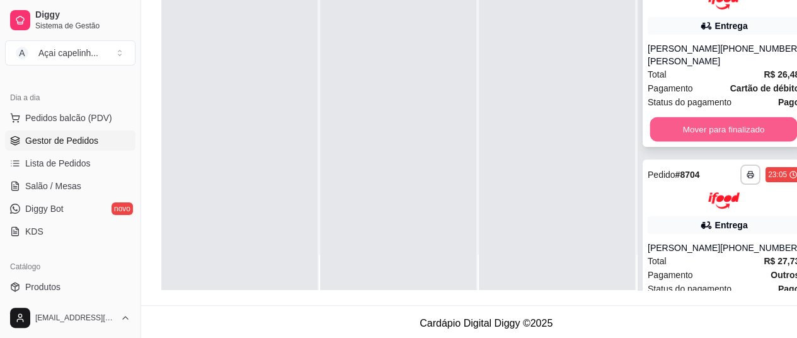
click at [682, 120] on button "Mover para finalizado" at bounding box center [723, 129] width 147 height 25
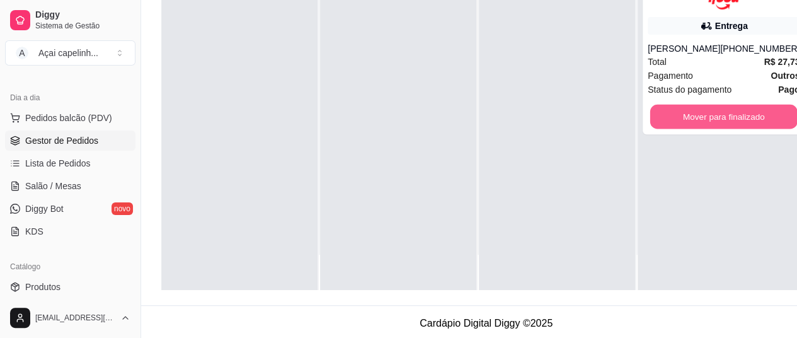
click at [682, 120] on button "Mover para finalizado" at bounding box center [723, 116] width 147 height 25
